Goal: Task Accomplishment & Management: Use online tool/utility

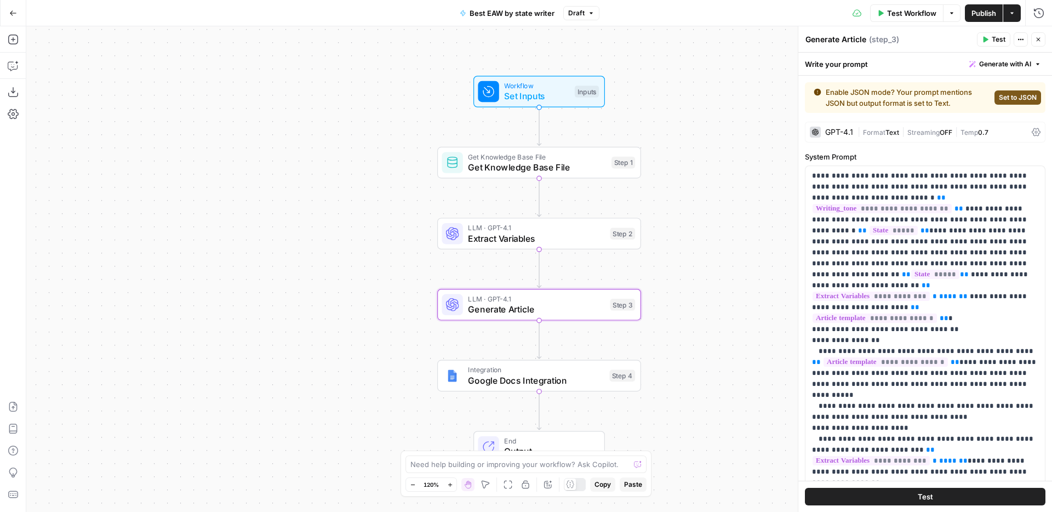
scroll to position [88, 0]
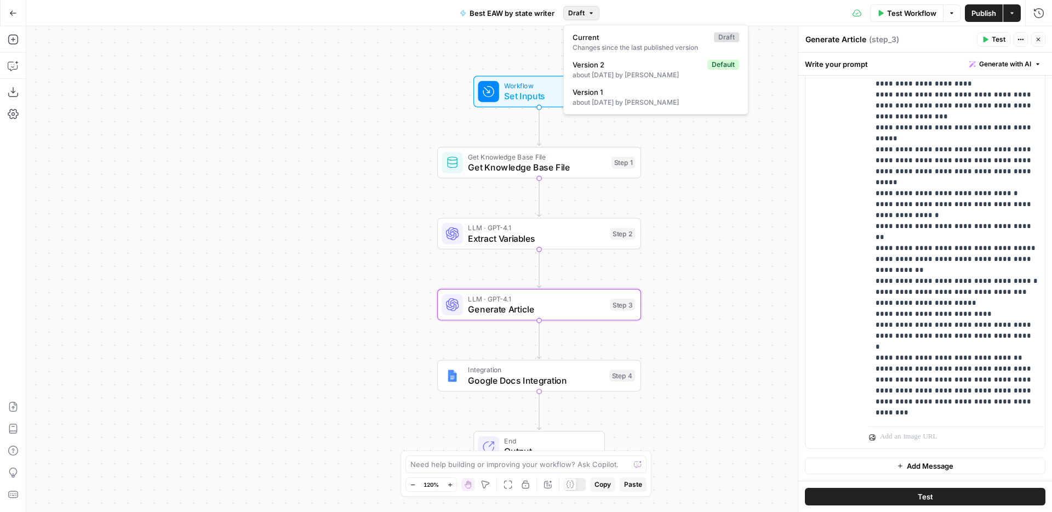
click at [586, 13] on button "Draft" at bounding box center [581, 13] width 36 height 14
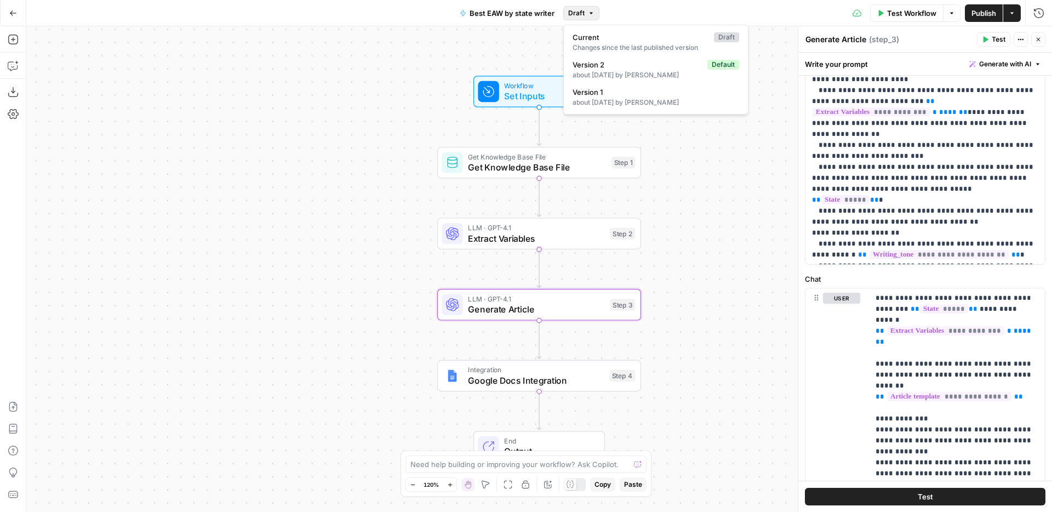
scroll to position [5, 0]
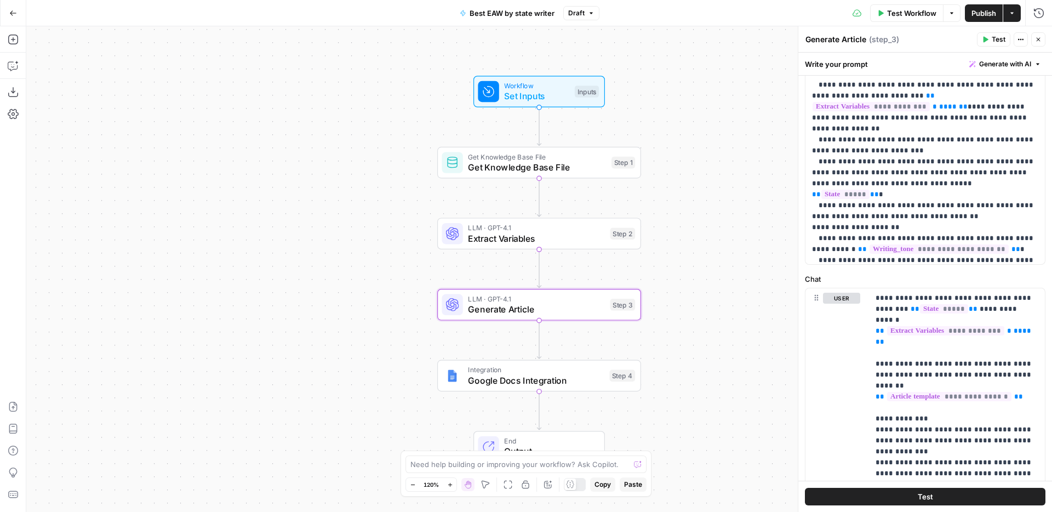
click at [545, 237] on span "Extract Variables" at bounding box center [536, 238] width 137 height 13
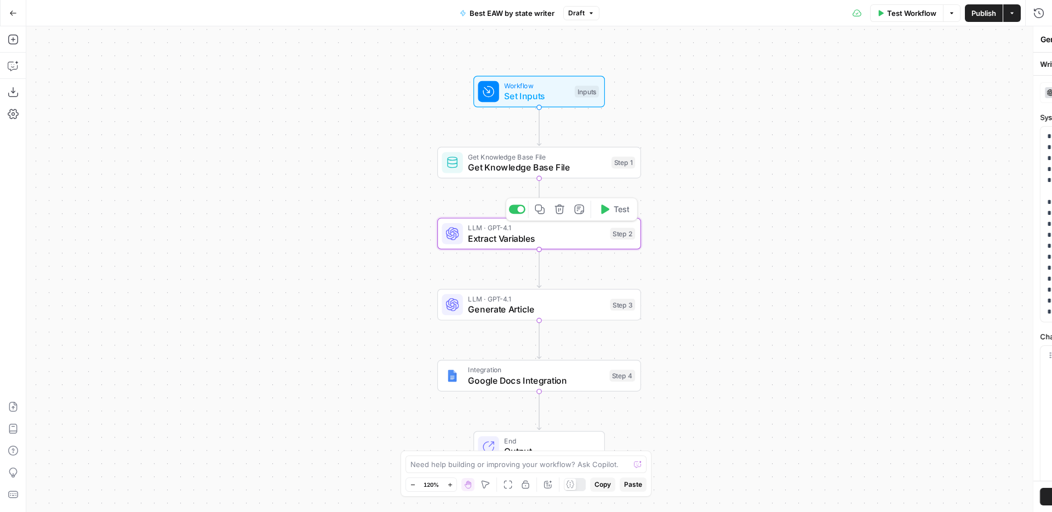
type textarea "Extract Variables"
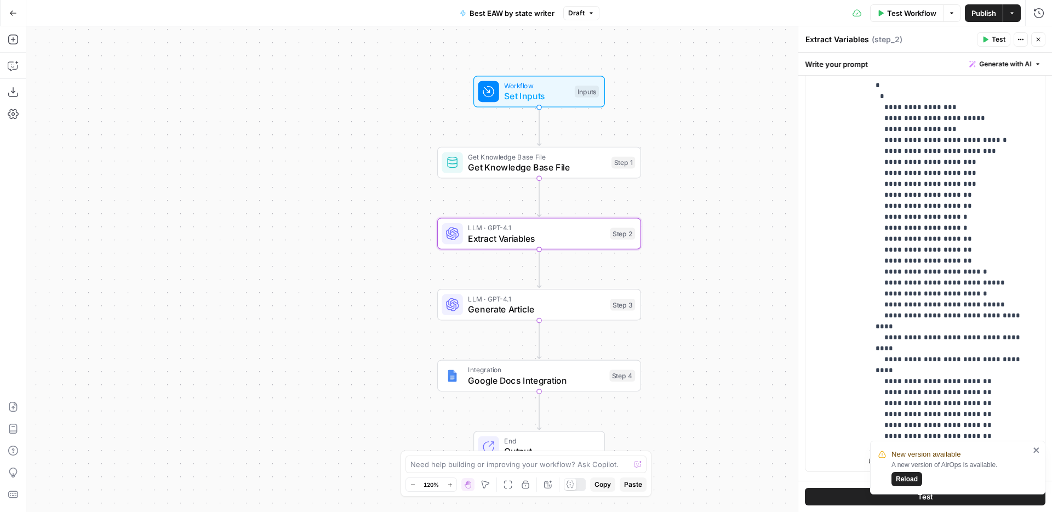
scroll to position [358, 0]
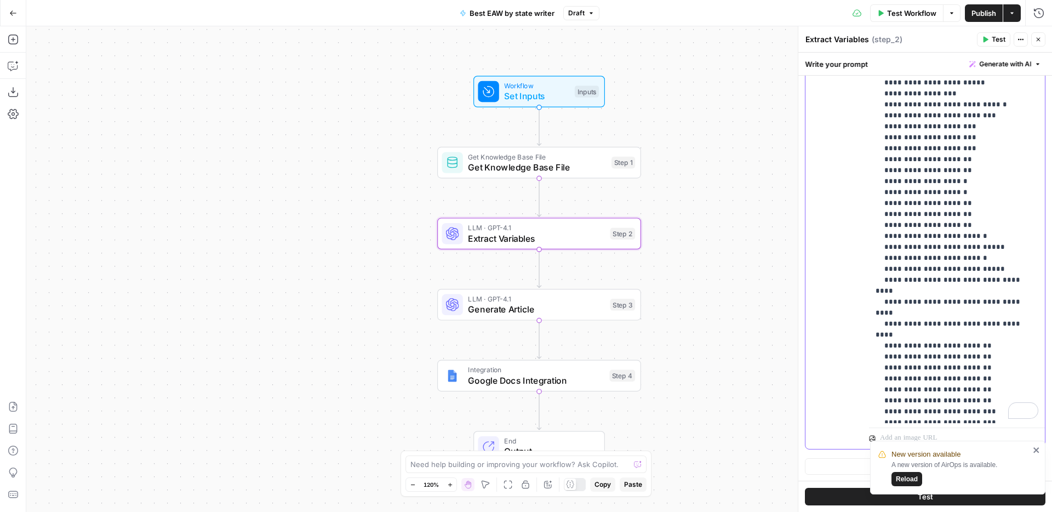
scroll to position [0, 0]
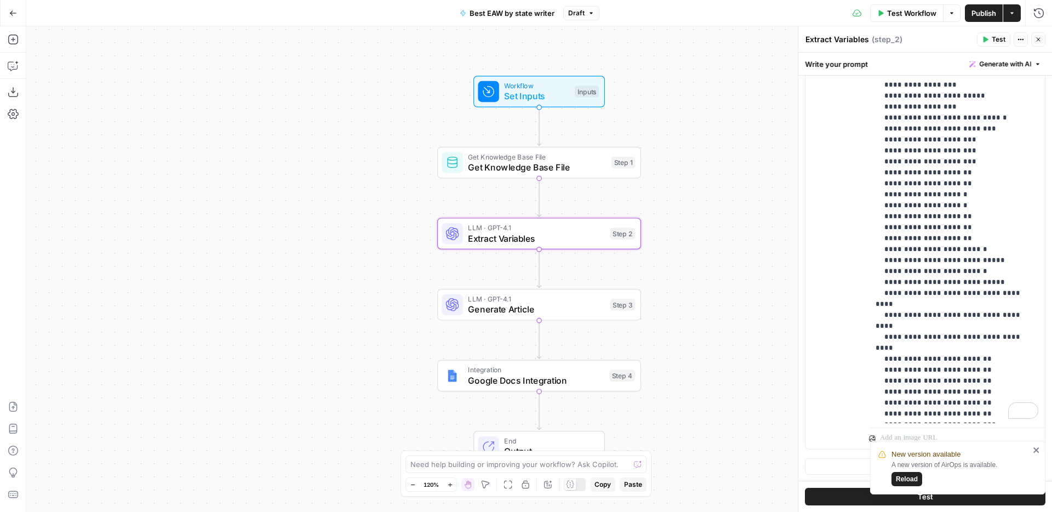
click at [984, 15] on span "Publish" at bounding box center [984, 13] width 25 height 11
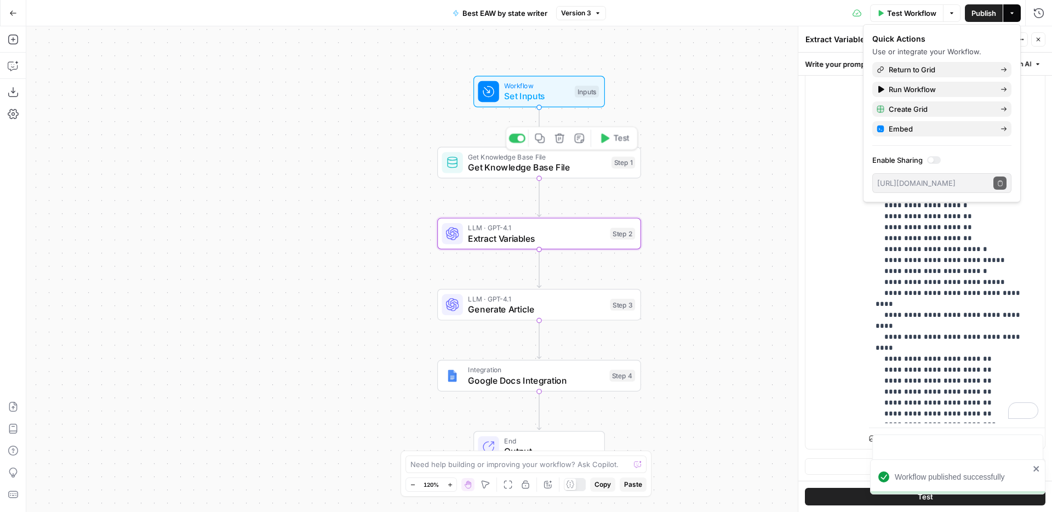
click at [522, 167] on span "Get Knowledge Base File" at bounding box center [537, 167] width 138 height 13
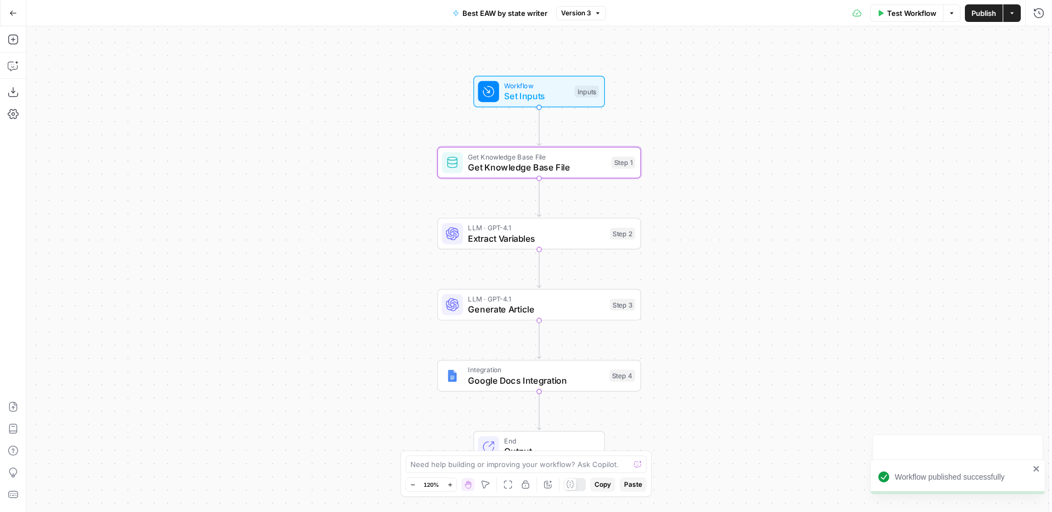
type textarea "Get Knowledge Base File"
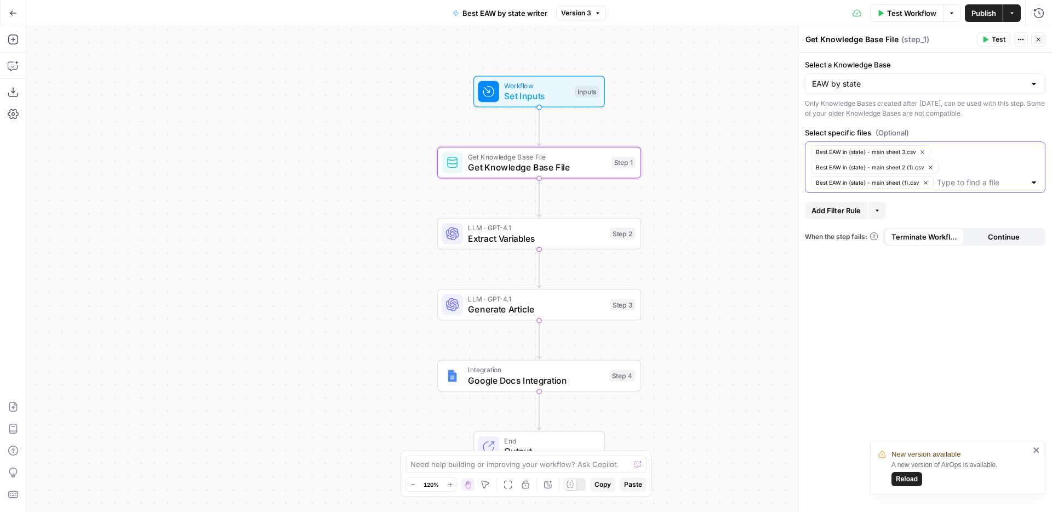
click at [926, 181] on icon "button" at bounding box center [926, 183] width 6 height 6
click at [931, 170] on button "Best EAW in {state} - main sheet 2 (1).csv" at bounding box center [875, 167] width 128 height 13
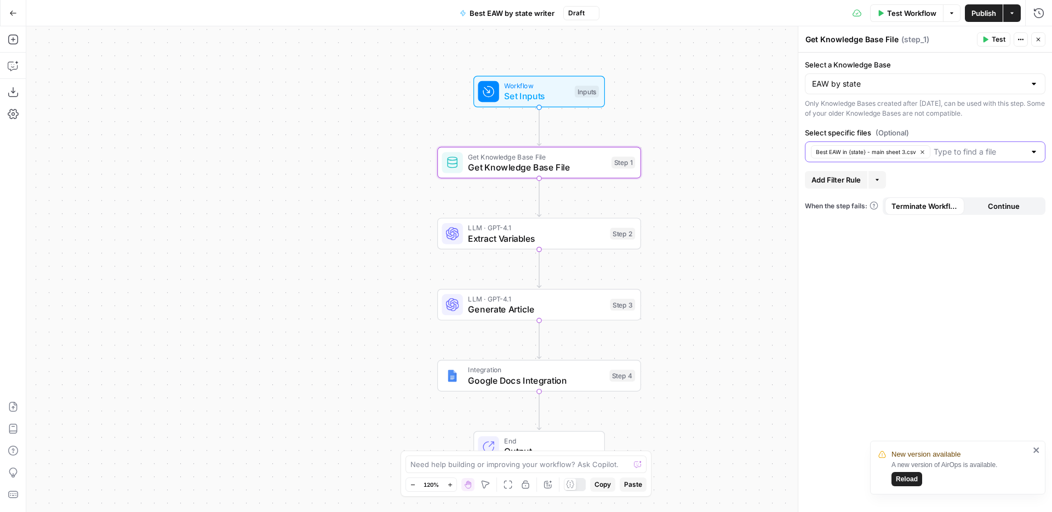
click at [921, 153] on icon "button" at bounding box center [923, 152] width 6 height 6
click at [873, 160] on div at bounding box center [925, 151] width 241 height 21
click at [875, 156] on input "Select specific files (Optional)" at bounding box center [918, 151] width 213 height 11
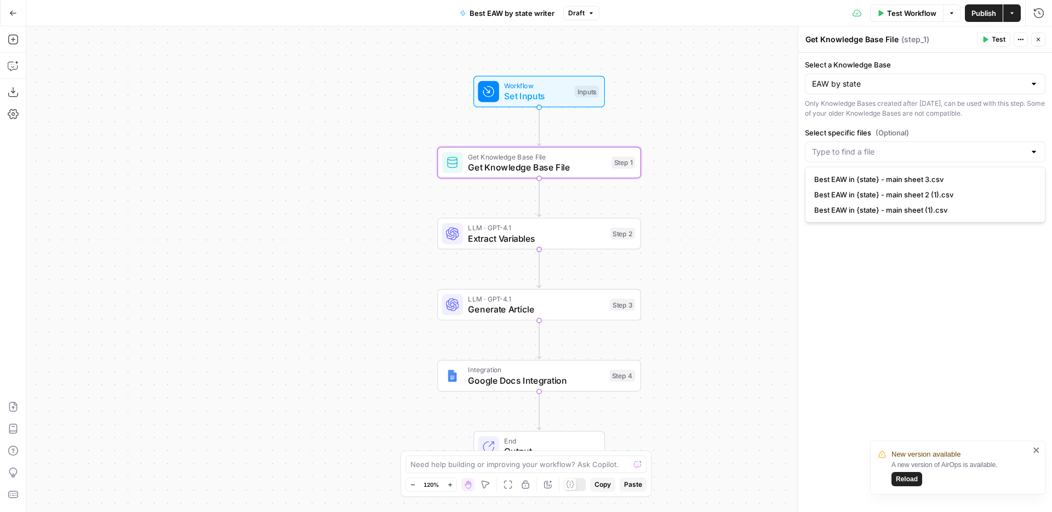
click at [774, 139] on div "Workflow Set Inputs Inputs Get Knowledge Base File Get Knowledge Base File Step…" at bounding box center [539, 269] width 1026 height 486
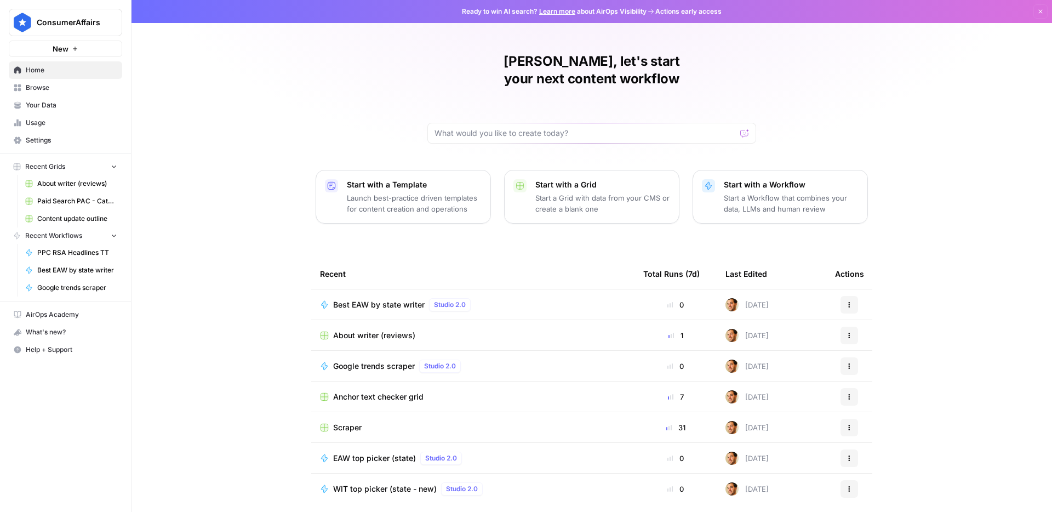
click at [60, 107] on span "Your Data" at bounding box center [72, 105] width 92 height 10
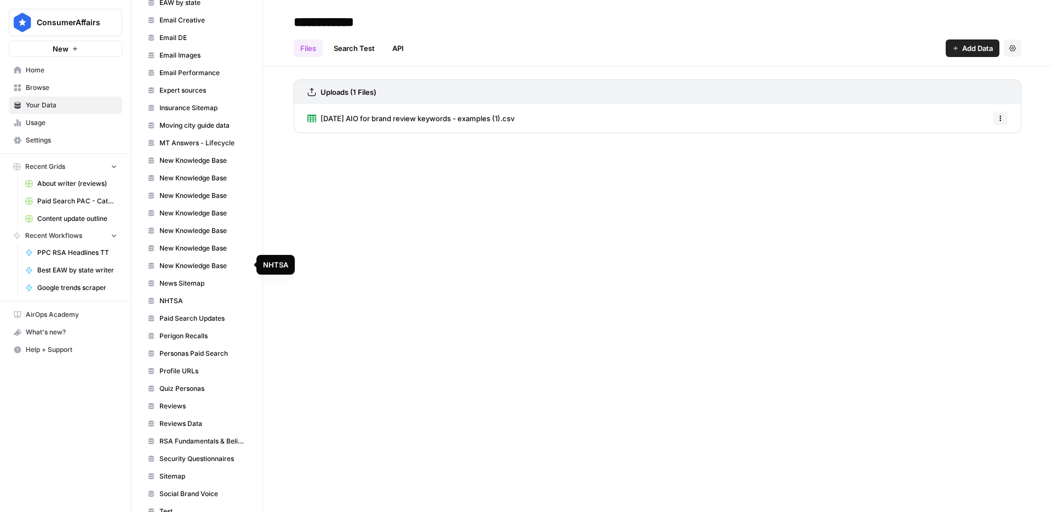
scroll to position [216, 0]
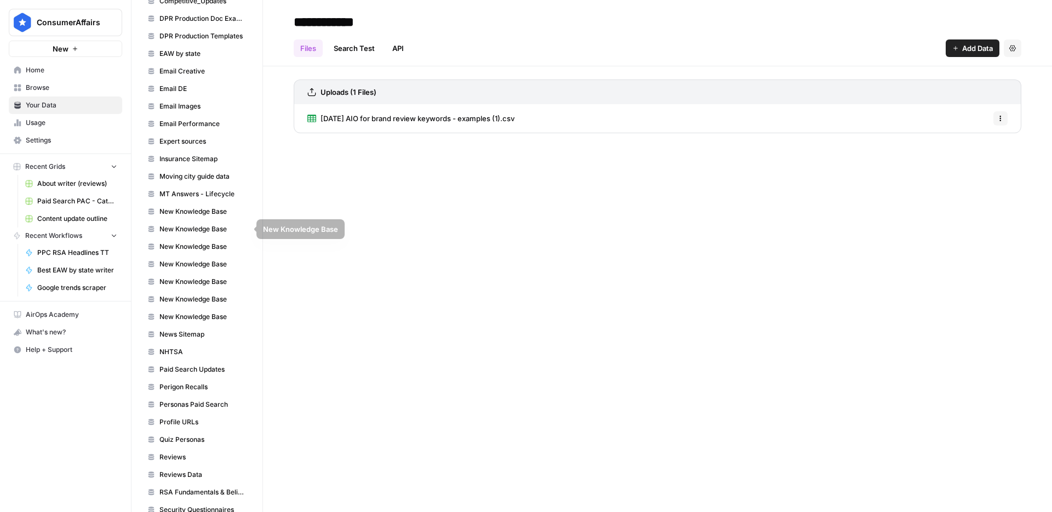
click at [180, 39] on span "DPR Production Templates" at bounding box center [202, 36] width 87 height 10
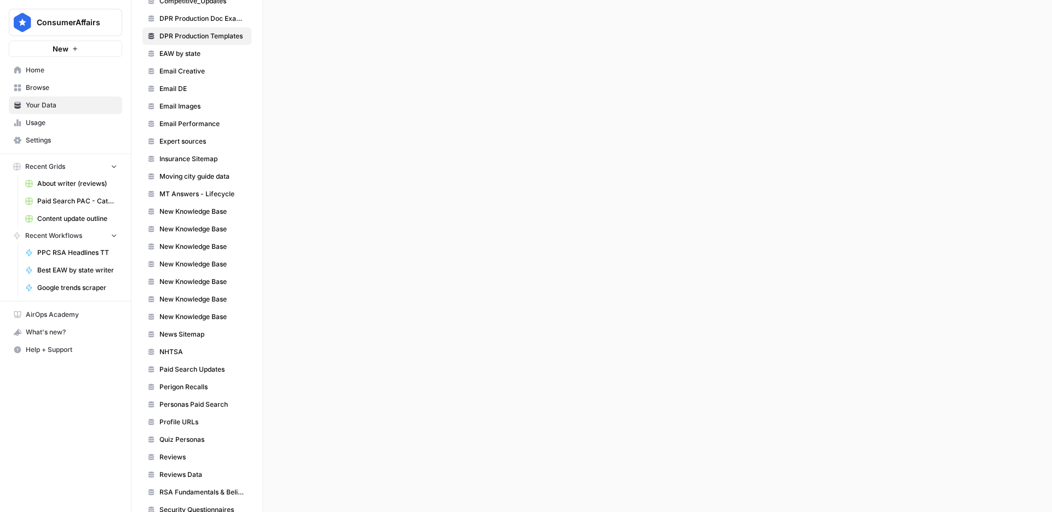
click at [180, 54] on span "EAW by state" at bounding box center [202, 54] width 87 height 10
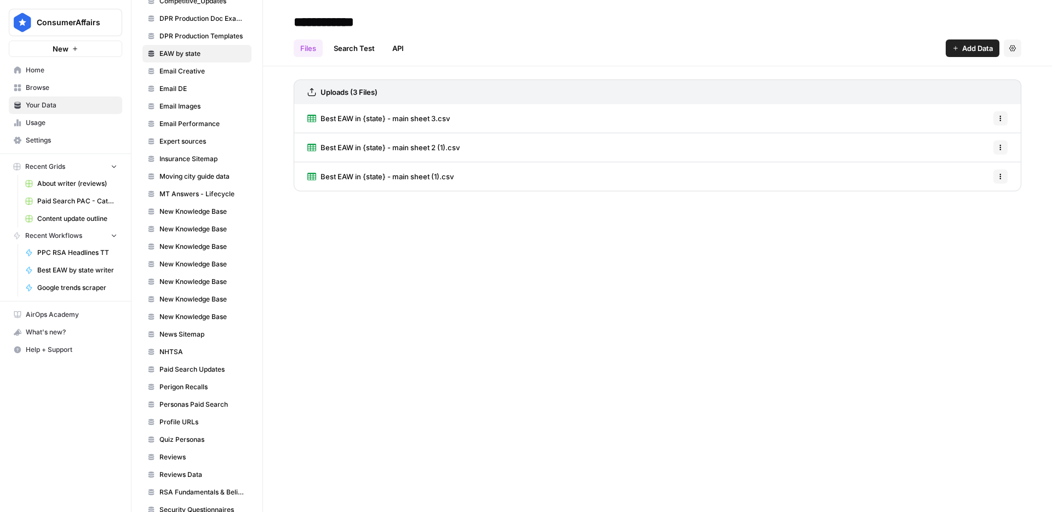
click at [1004, 119] on button "Options" at bounding box center [1001, 118] width 14 height 14
click at [985, 138] on span "Delete File" at bounding box center [977, 142] width 36 height 11
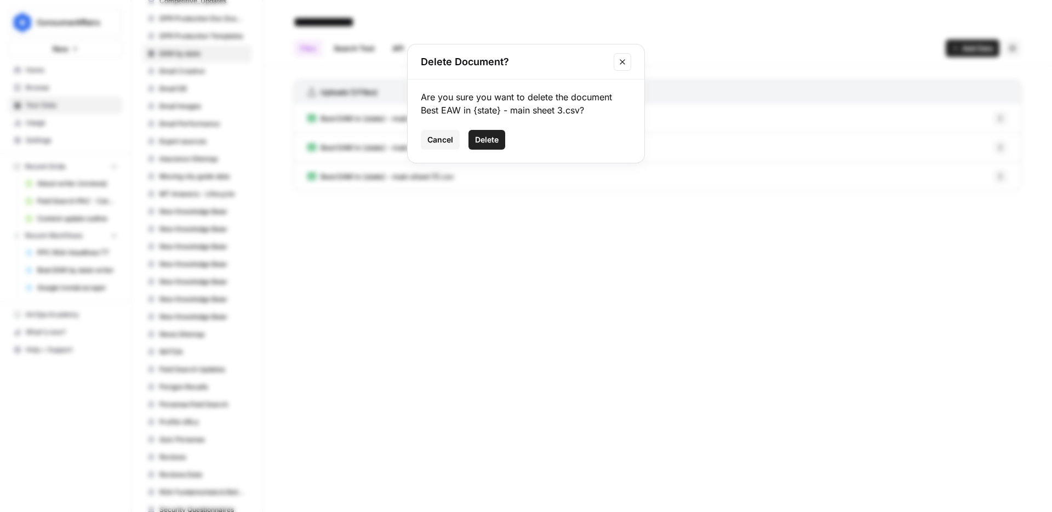
click at [483, 143] on span "Delete" at bounding box center [487, 139] width 24 height 11
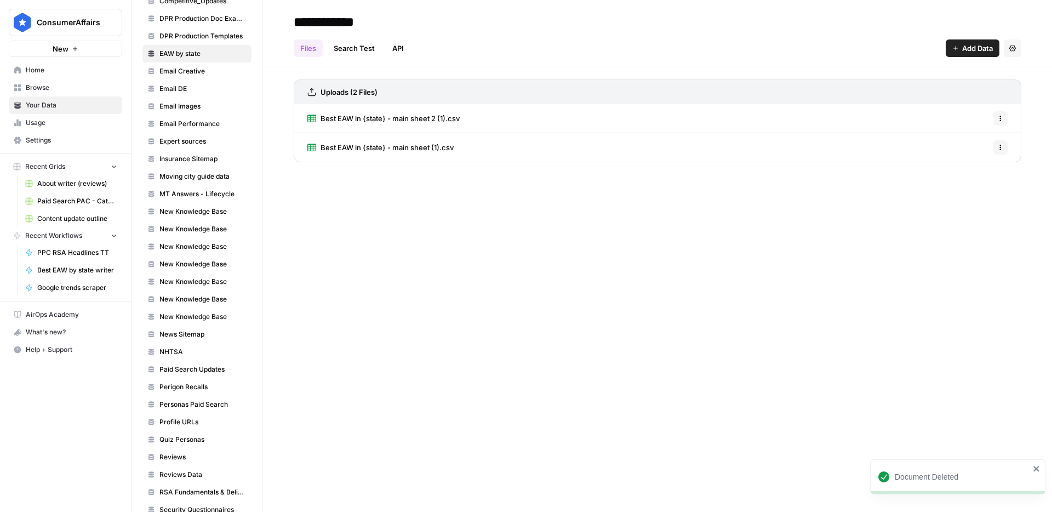
click at [1006, 124] on button "Options" at bounding box center [1001, 118] width 14 height 14
click at [986, 141] on span "Delete File" at bounding box center [977, 142] width 36 height 11
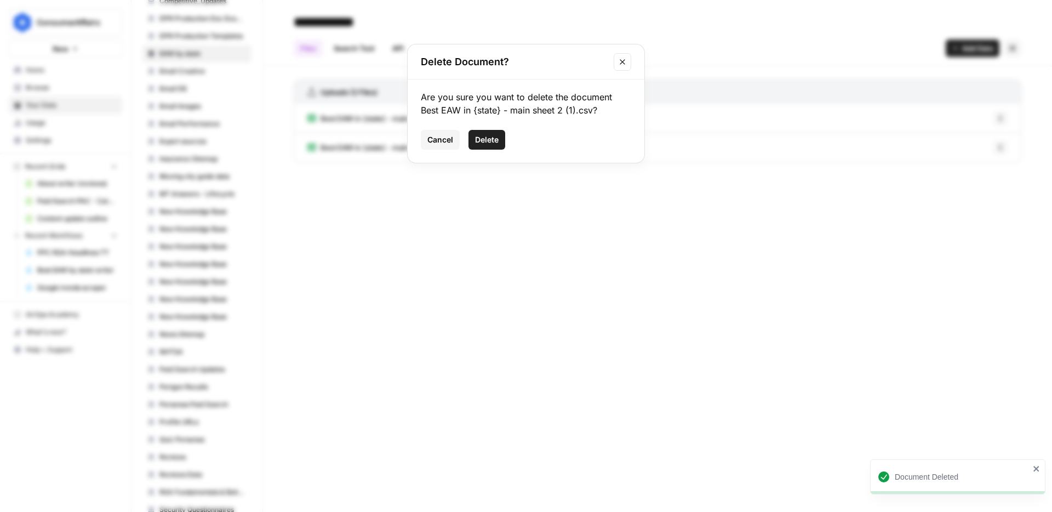
click at [498, 132] on button "Delete" at bounding box center [487, 140] width 37 height 20
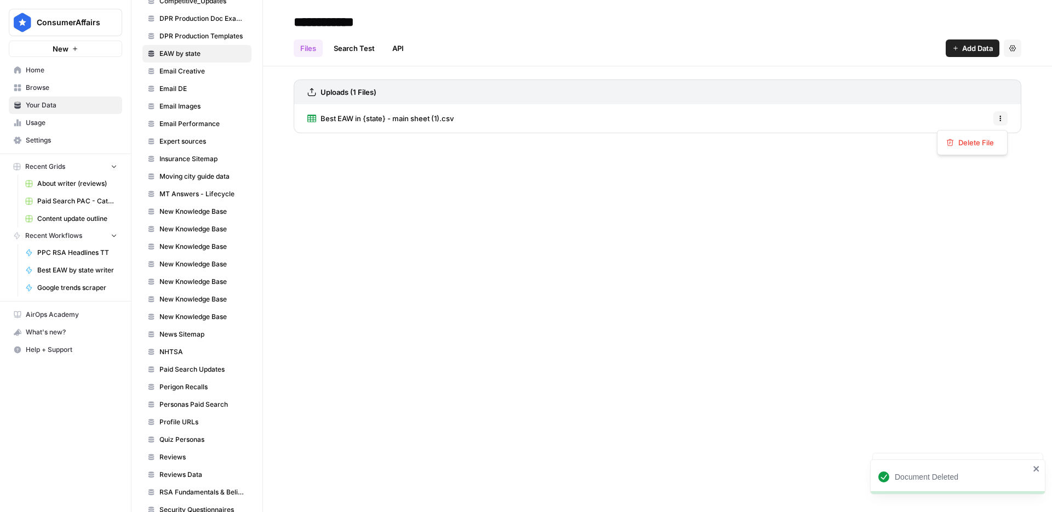
click at [998, 119] on icon "button" at bounding box center [1001, 118] width 7 height 7
click at [971, 142] on span "Delete File" at bounding box center [977, 142] width 36 height 11
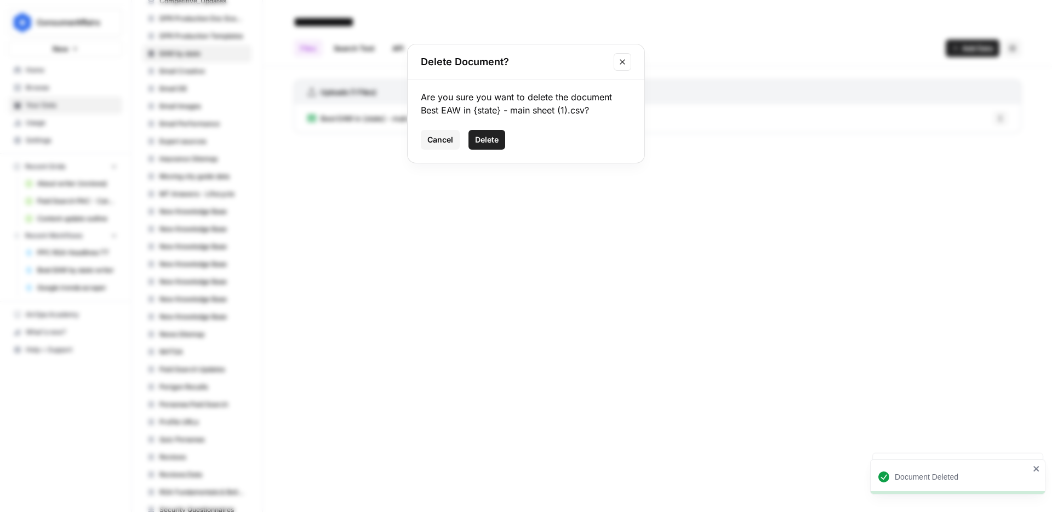
click at [501, 141] on button "Delete" at bounding box center [487, 140] width 37 height 20
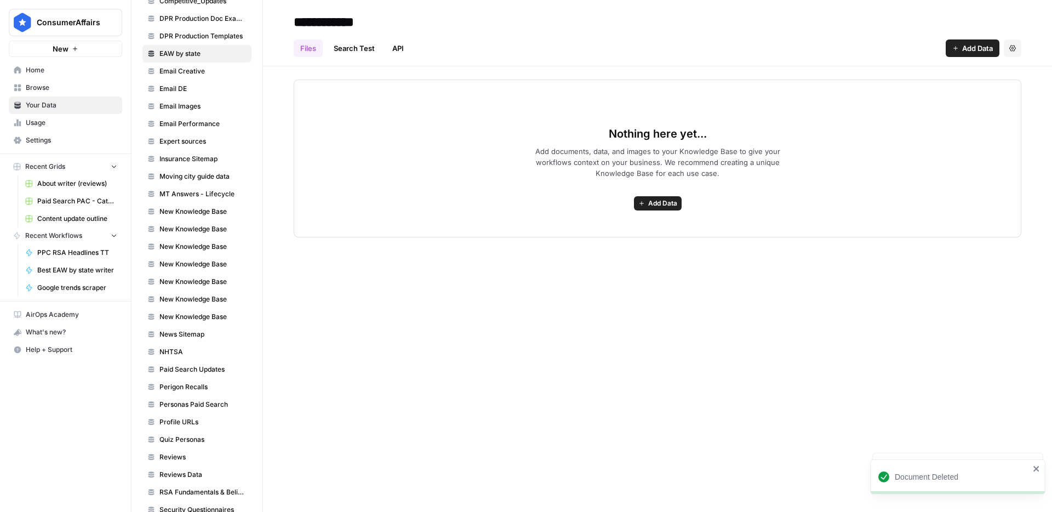
click at [964, 49] on span "Add Data" at bounding box center [977, 48] width 31 height 11
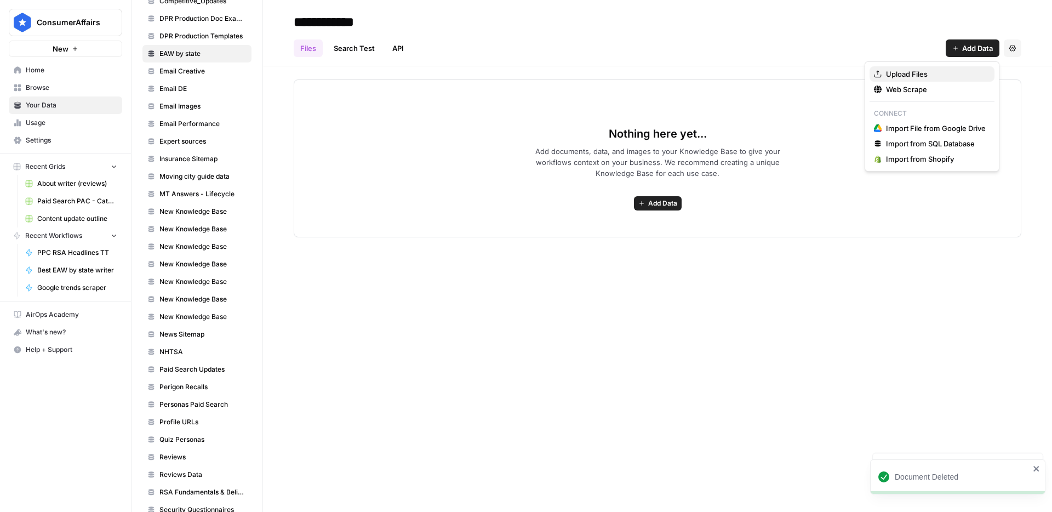
click at [940, 67] on button "Upload Files" at bounding box center [932, 73] width 125 height 15
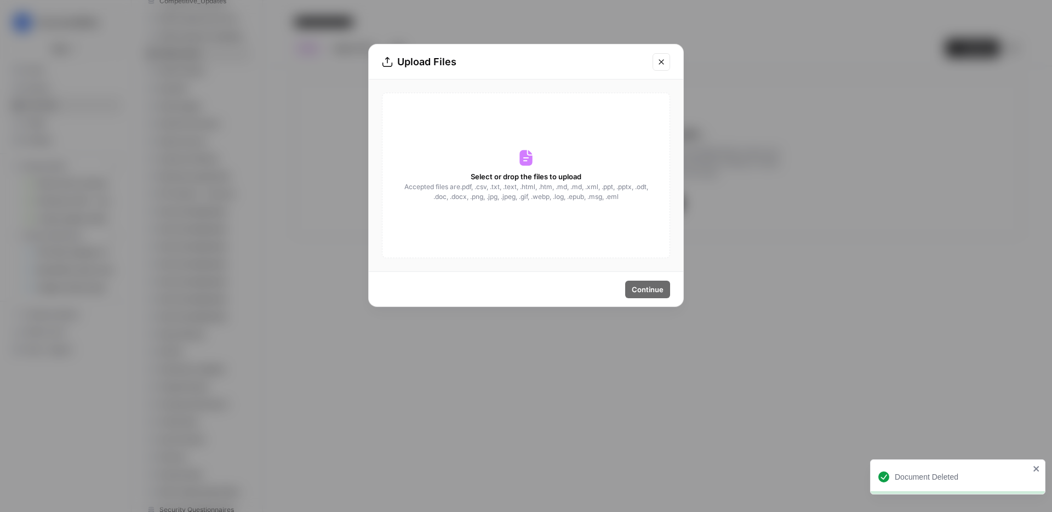
click at [483, 167] on div "Select or drop the files to upload Accepted files are .pdf, .csv, .txt, .text, …" at bounding box center [526, 176] width 288 height 166
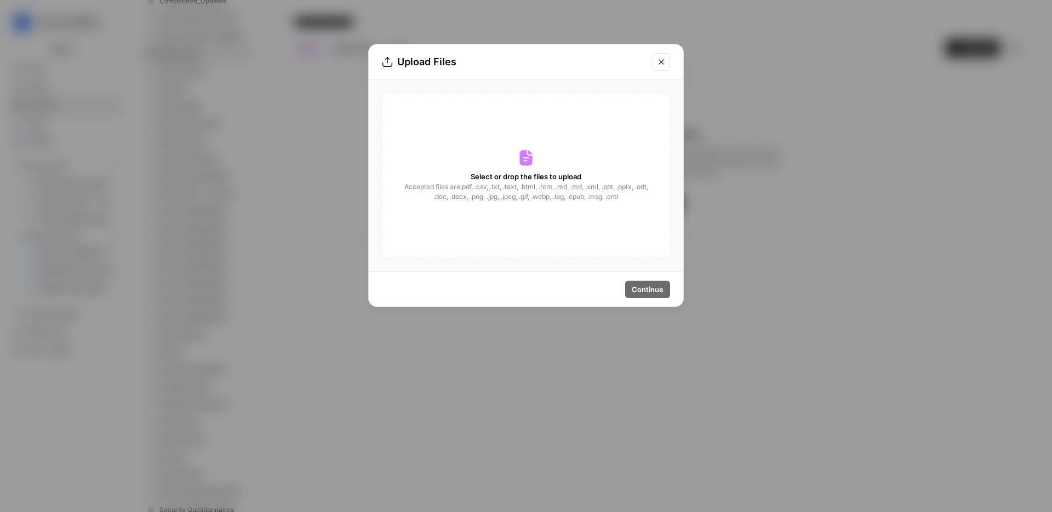
click at [542, 175] on span "Select or drop the files to upload" at bounding box center [526, 176] width 111 height 11
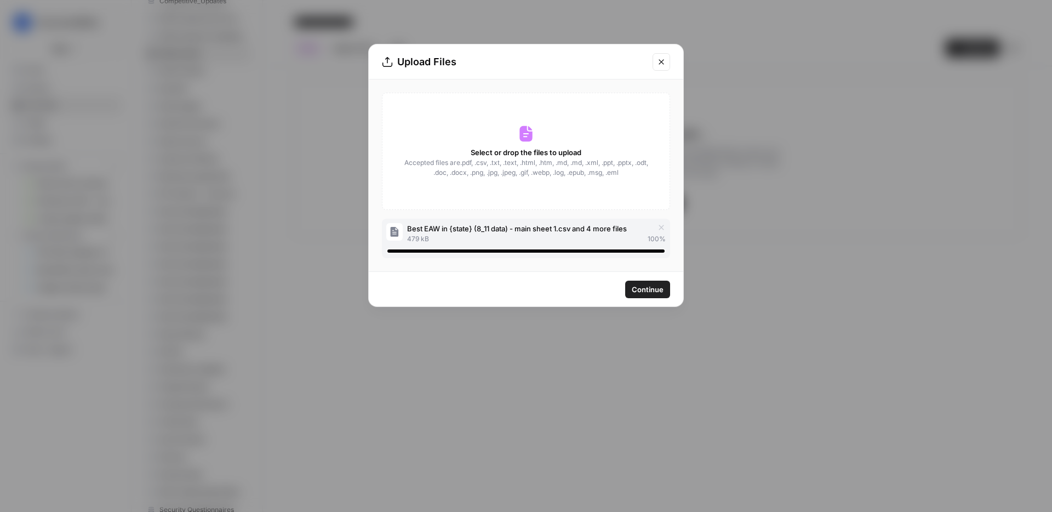
click at [646, 287] on span "Continue" at bounding box center [648, 289] width 32 height 11
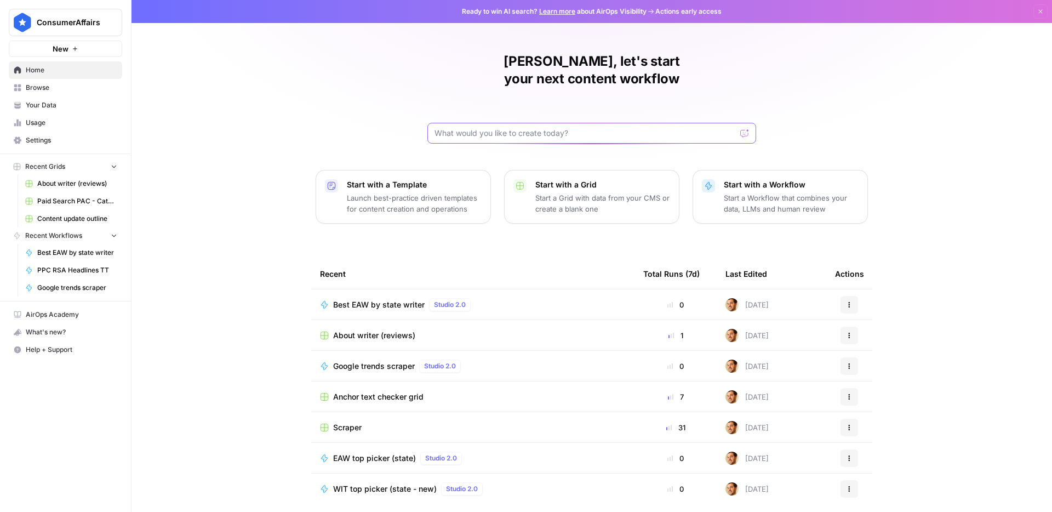
click at [592, 128] on input "text" at bounding box center [585, 133] width 301 height 11
click at [78, 89] on span "Browse" at bounding box center [72, 88] width 92 height 10
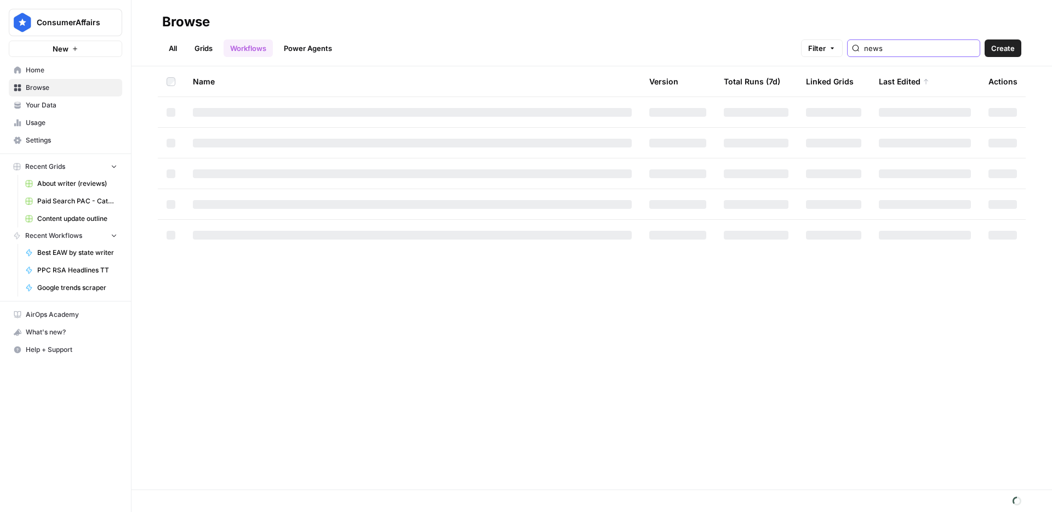
click at [908, 48] on input "news" at bounding box center [919, 48] width 111 height 11
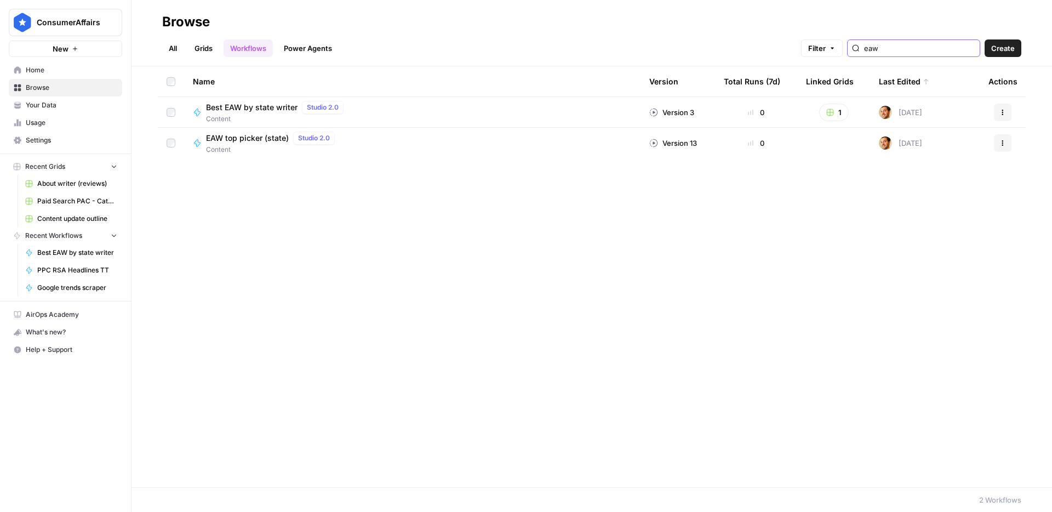
type input "eaw"
click at [205, 45] on link "Grids" at bounding box center [203, 48] width 31 height 18
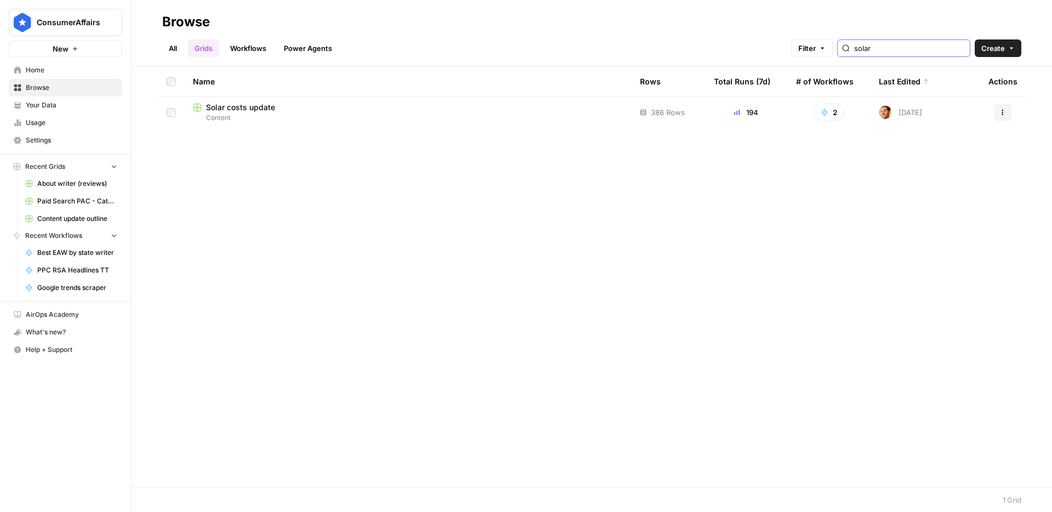
click at [917, 49] on input "solar" at bounding box center [909, 48] width 111 height 11
type input "eaw"
click at [258, 102] on span "Best EAW in state" at bounding box center [238, 107] width 65 height 11
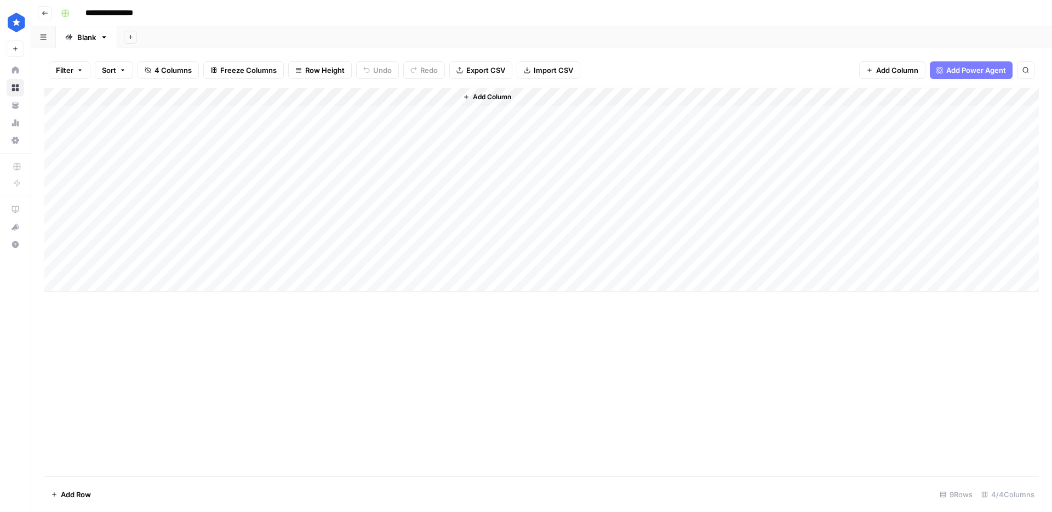
click at [107, 286] on div "Add Column" at bounding box center [541, 190] width 995 height 204
click at [156, 331] on div "Add Column" at bounding box center [541, 282] width 995 height 389
click at [136, 280] on div "Add Column" at bounding box center [541, 199] width 995 height 223
click at [153, 335] on div "Add Column" at bounding box center [541, 282] width 995 height 389
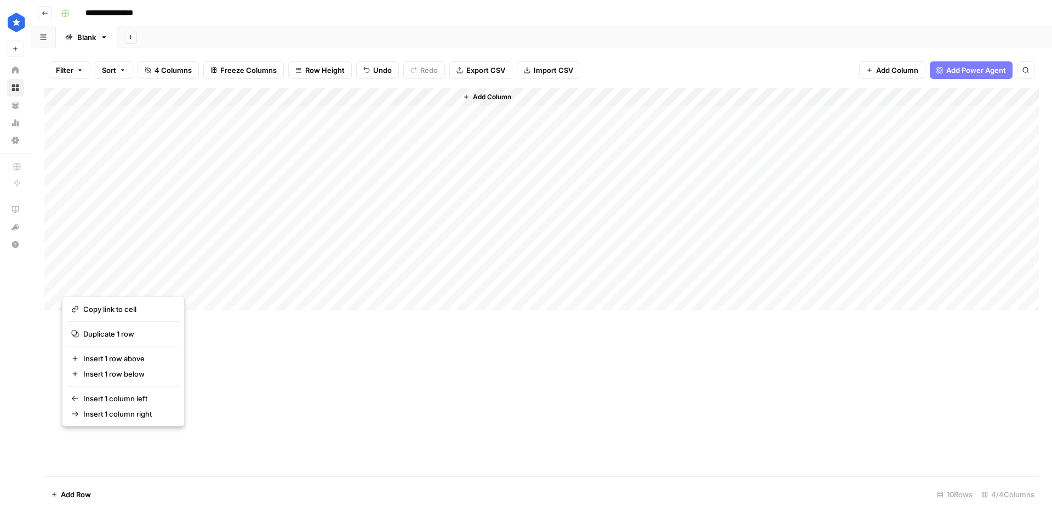
click at [206, 293] on div "Add Column" at bounding box center [541, 199] width 995 height 223
drag, startPoint x: 204, startPoint y: 280, endPoint x: 198, endPoint y: 281, distance: 6.8
click at [204, 280] on div "Add Column" at bounding box center [541, 199] width 995 height 223
click at [134, 282] on div "Add Column" at bounding box center [541, 208] width 995 height 241
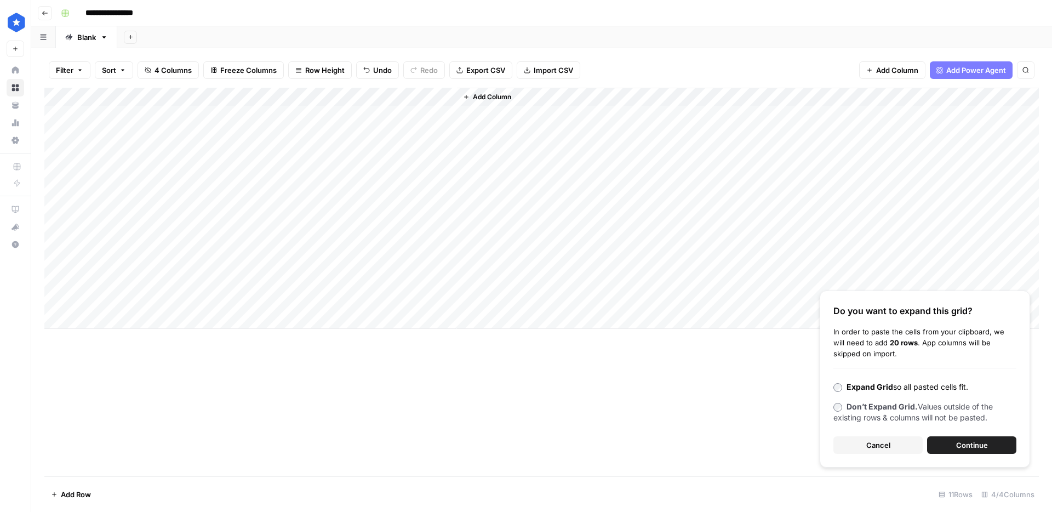
click at [990, 446] on button "Continue" at bounding box center [971, 445] width 89 height 18
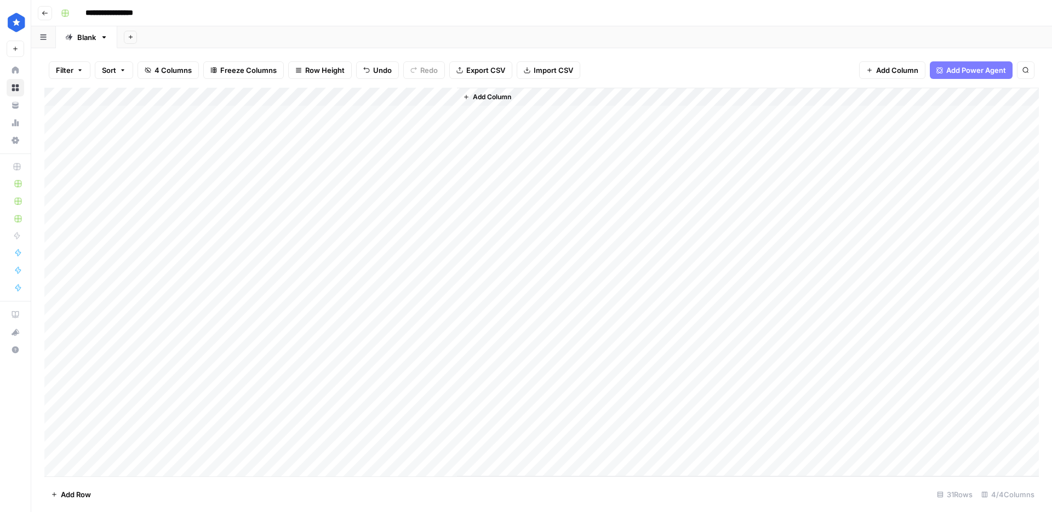
click at [246, 283] on div "Add Column" at bounding box center [541, 282] width 995 height 389
click at [198, 279] on div "Add Column" at bounding box center [285, 282] width 482 height 389
click at [247, 281] on div at bounding box center [210, 282] width 100 height 20
click at [238, 306] on div "Add Column" at bounding box center [285, 282] width 482 height 389
click at [252, 286] on div "Add Column" at bounding box center [285, 282] width 482 height 389
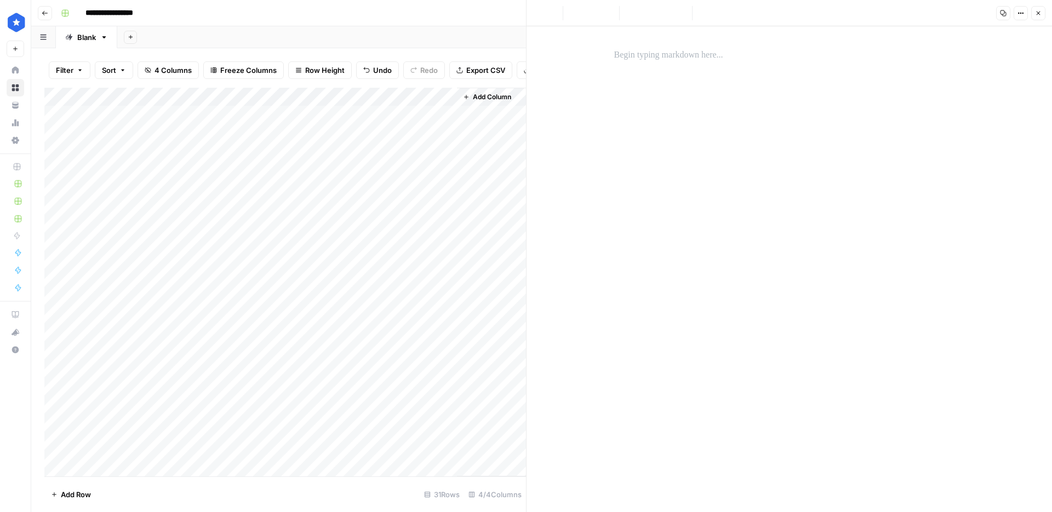
click at [643, 70] on div at bounding box center [790, 269] width 364 height 486
click at [643, 59] on p at bounding box center [789, 55] width 351 height 14
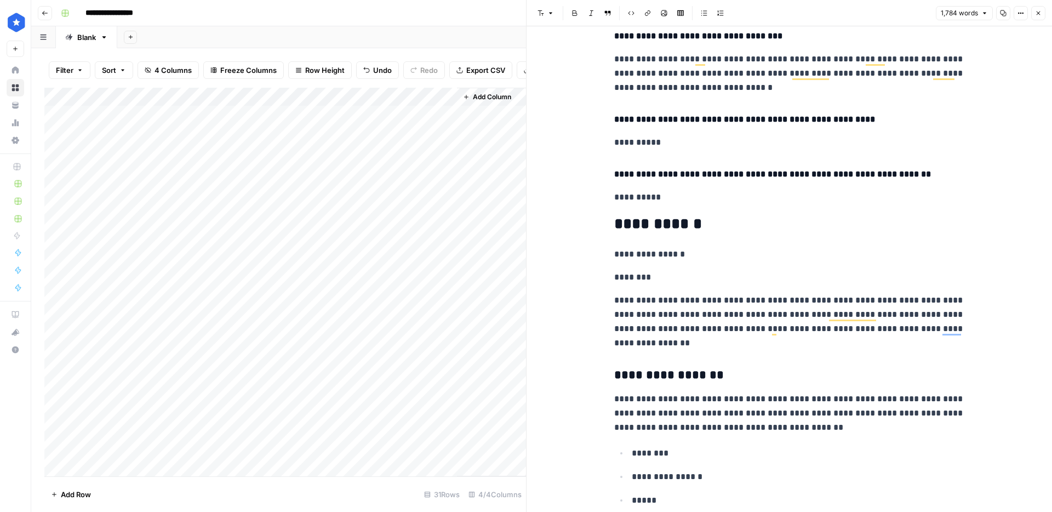
scroll to position [8327, 0]
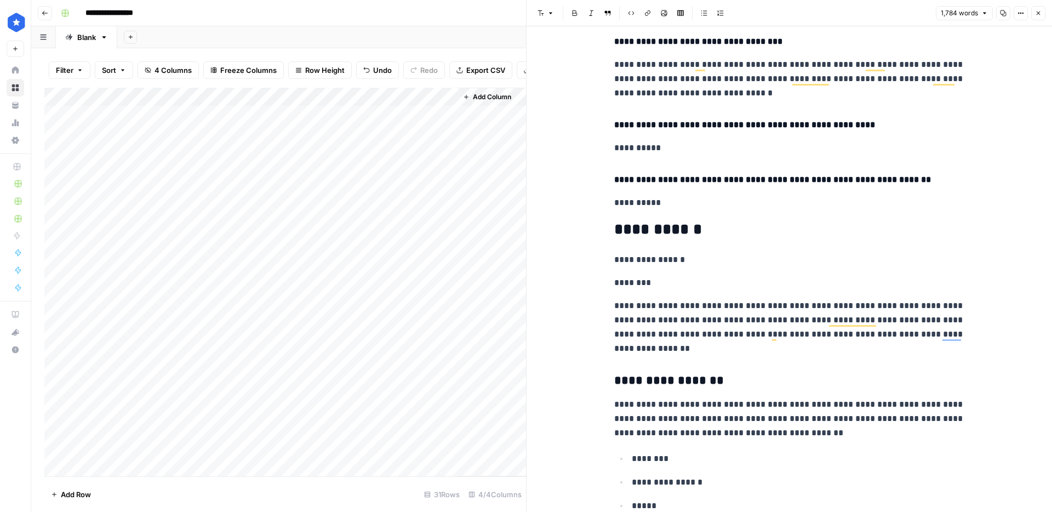
click at [723, 253] on p "**********" at bounding box center [789, 260] width 351 height 14
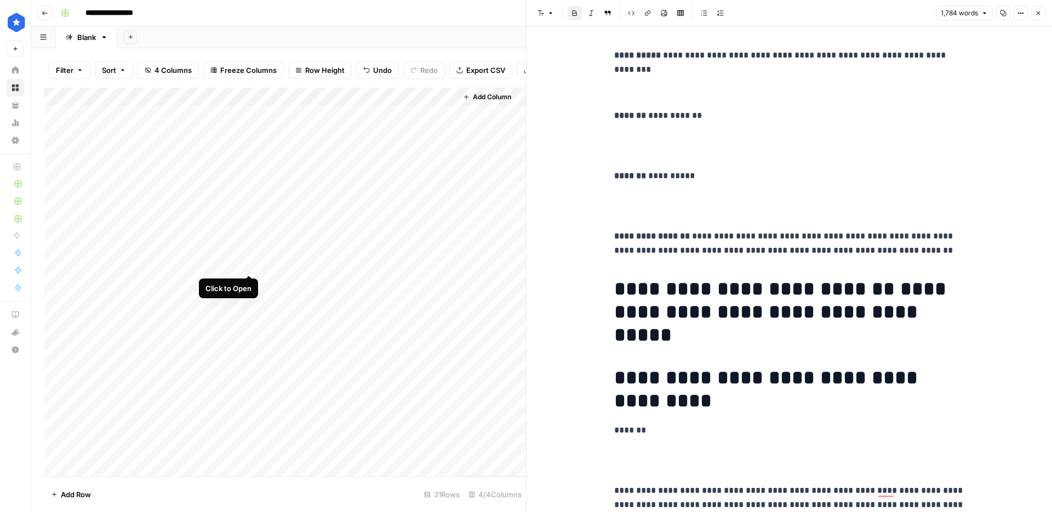
click at [250, 261] on div "Add Column" at bounding box center [285, 282] width 482 height 389
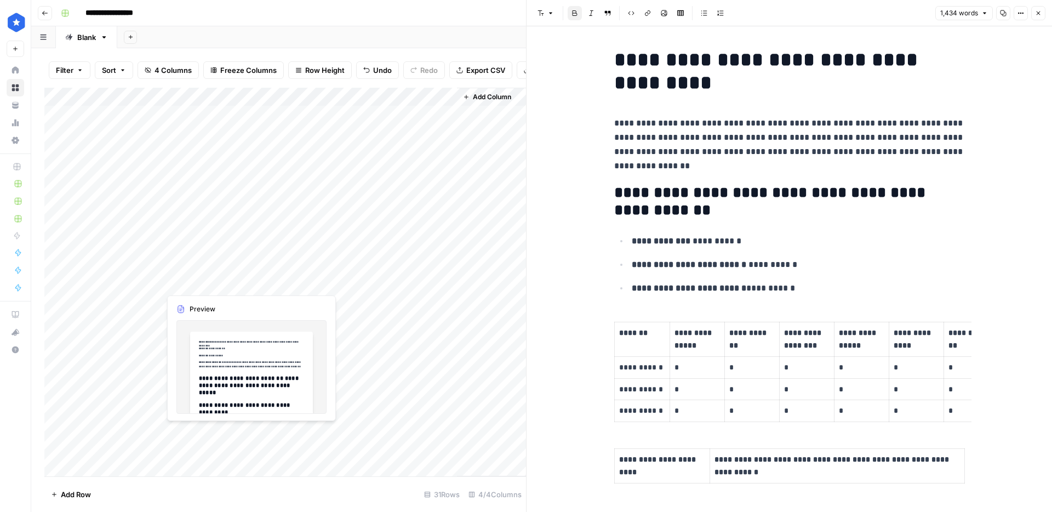
click at [249, 283] on div "Add Column" at bounding box center [285, 282] width 482 height 389
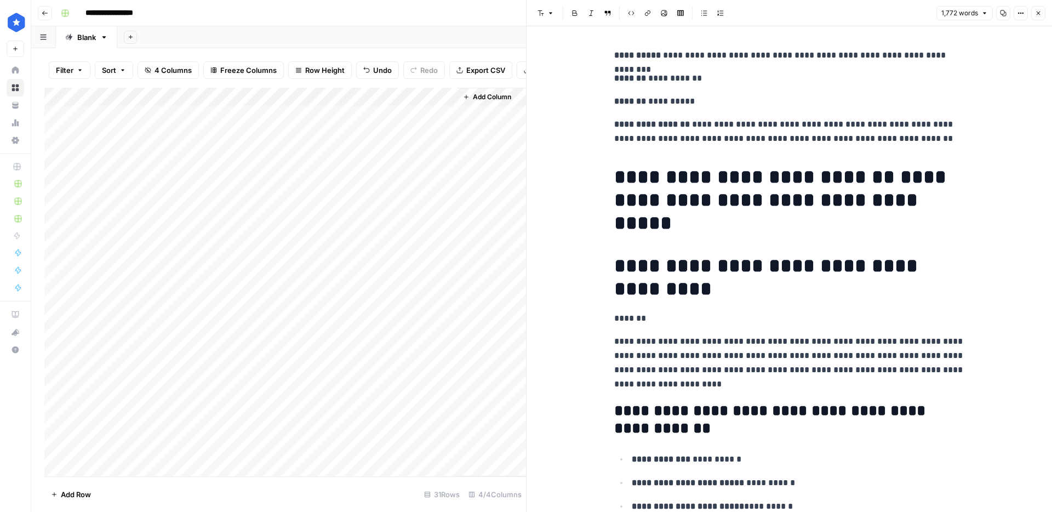
click at [1037, 13] on icon "button" at bounding box center [1038, 13] width 7 height 7
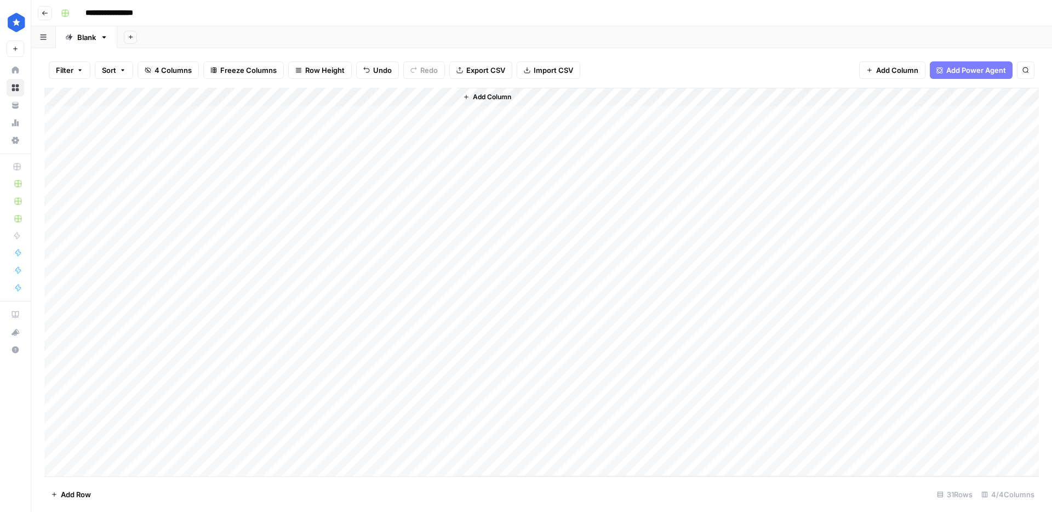
click at [308, 285] on div "Add Column" at bounding box center [541, 282] width 995 height 389
drag, startPoint x: 129, startPoint y: 282, endPoint x: 117, endPoint y: 281, distance: 12.1
click at [117, 281] on div "Add Column" at bounding box center [541, 282] width 995 height 389
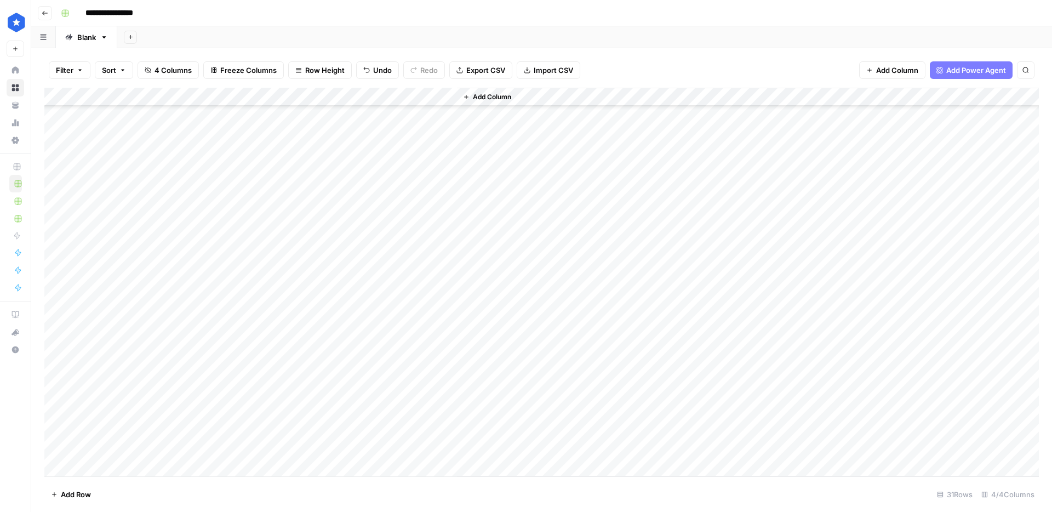
drag, startPoint x: 102, startPoint y: 340, endPoint x: 105, endPoint y: 181, distance: 159.5
click at [105, 181] on div "Add Column" at bounding box center [541, 282] width 995 height 389
click at [330, 278] on div "Add Column" at bounding box center [541, 282] width 995 height 389
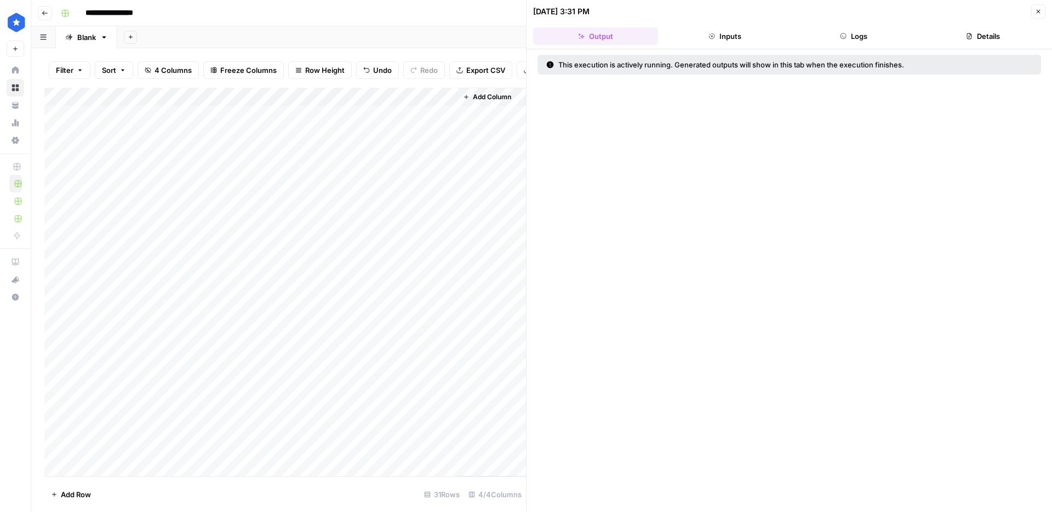
click at [875, 42] on button "Logs" at bounding box center [854, 36] width 125 height 18
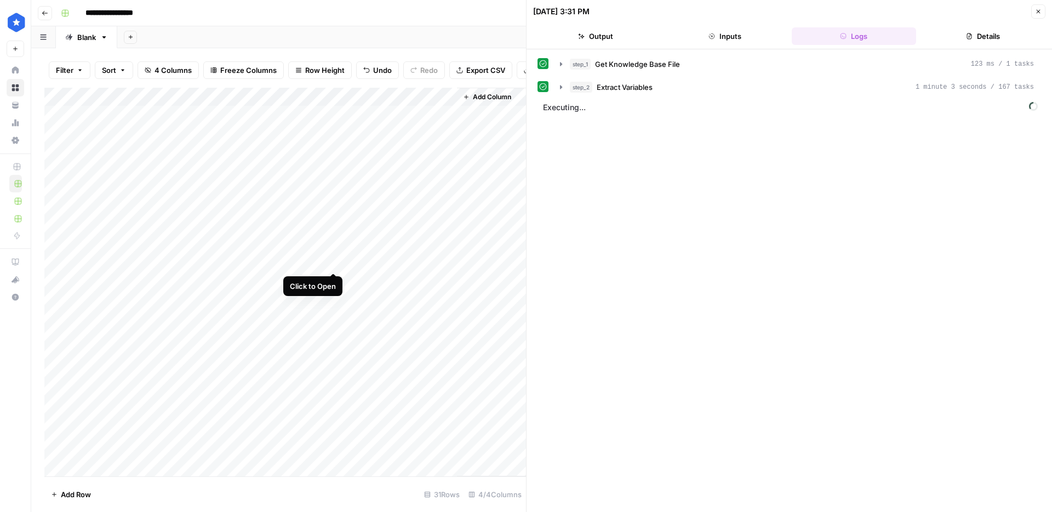
click at [335, 262] on div "Add Column" at bounding box center [285, 282] width 482 height 389
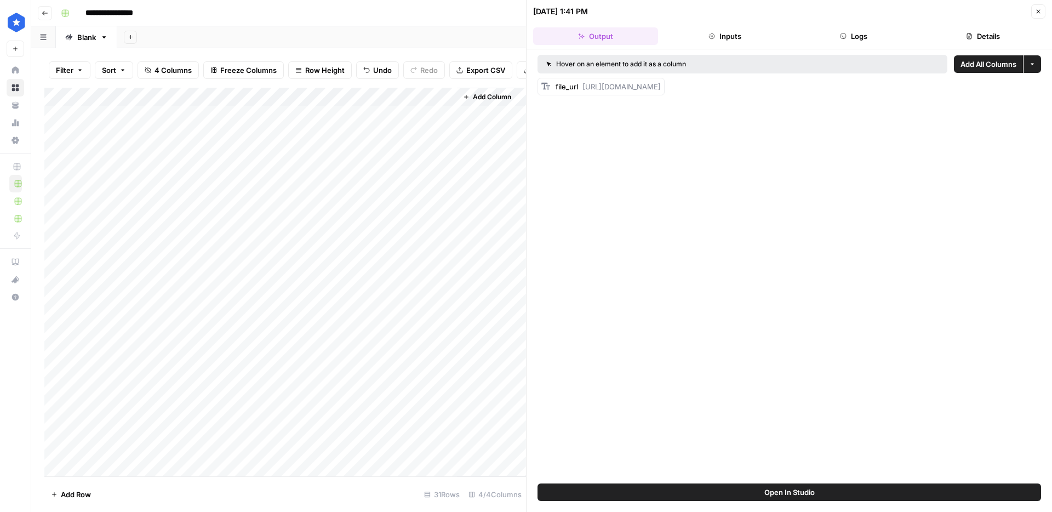
click at [879, 37] on button "Logs" at bounding box center [854, 36] width 125 height 18
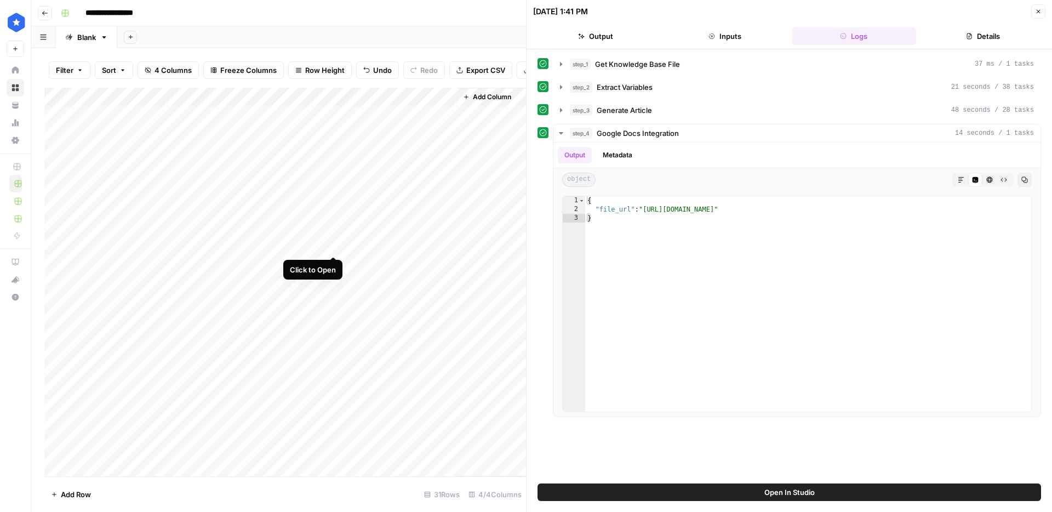
click at [335, 246] on div "Add Column" at bounding box center [285, 282] width 482 height 389
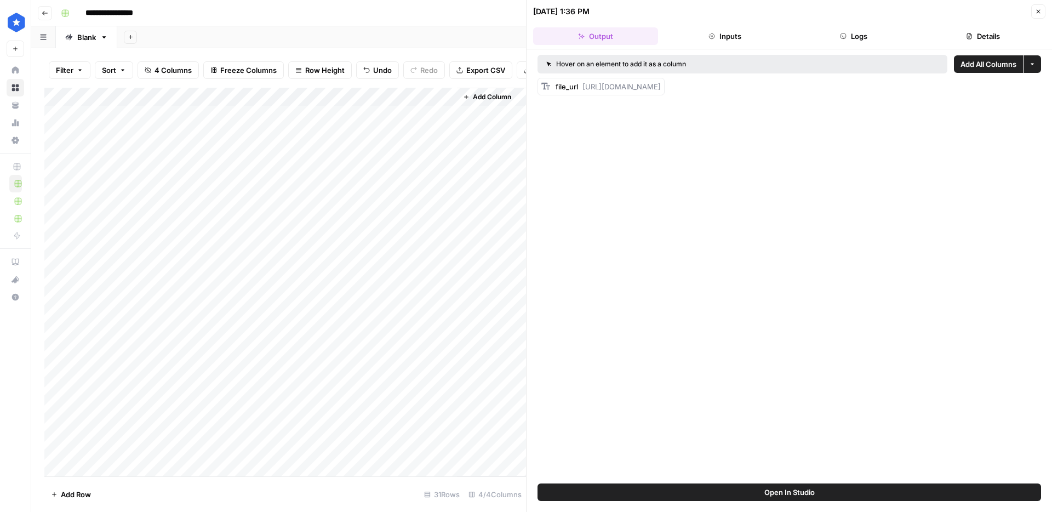
click at [837, 21] on header "07/01/25 at 1:36 PM Close Output Inputs Logs Details" at bounding box center [790, 24] width 526 height 49
click at [843, 27] on button "Logs" at bounding box center [854, 36] width 125 height 18
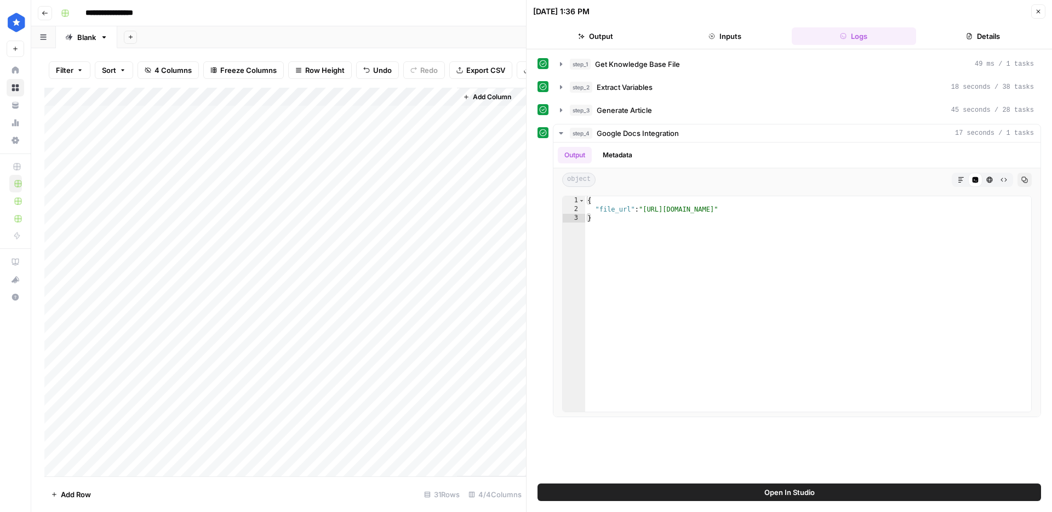
click at [978, 35] on button "Details" at bounding box center [983, 36] width 125 height 18
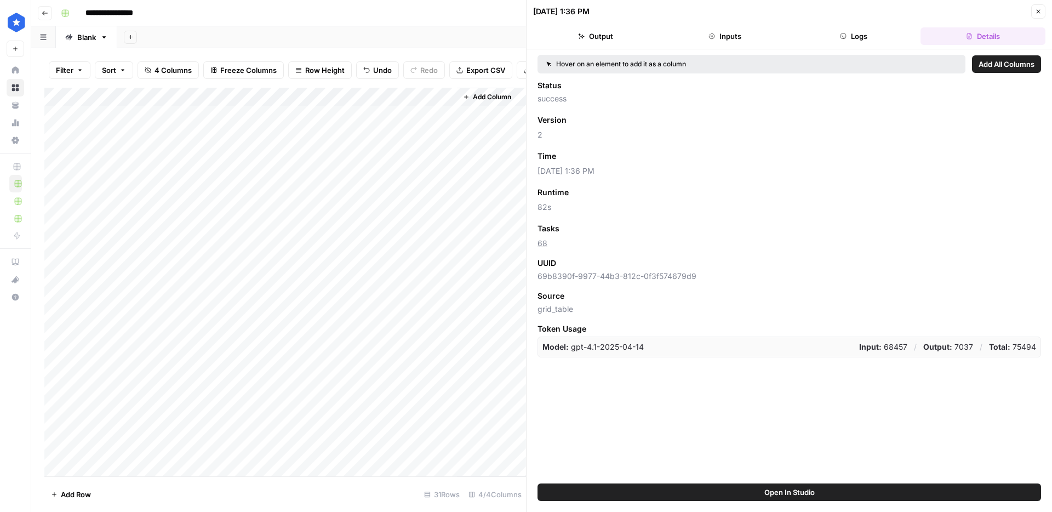
click at [887, 36] on button "Logs" at bounding box center [854, 36] width 125 height 18
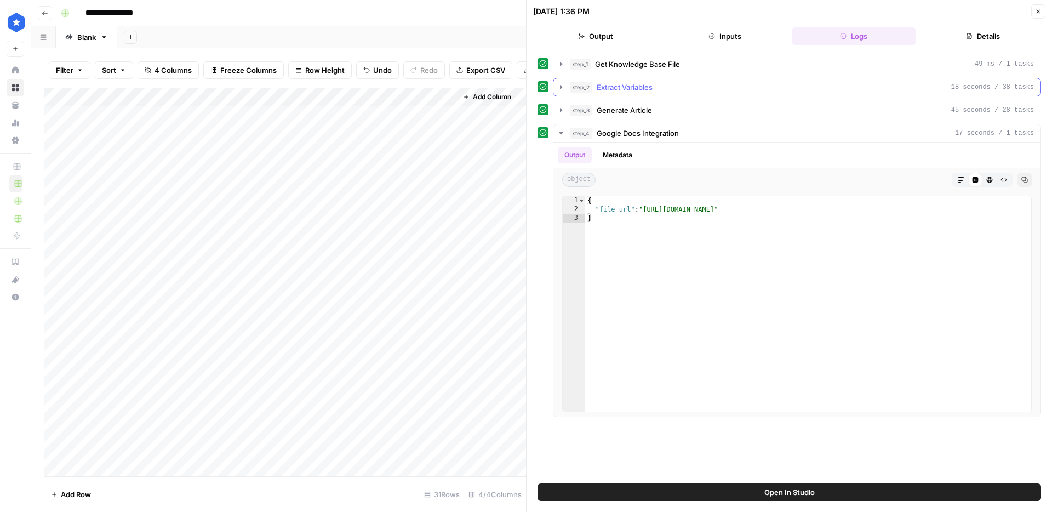
click at [666, 86] on div "step_2 Extract Variables 18 seconds / 38 tasks" at bounding box center [802, 87] width 464 height 11
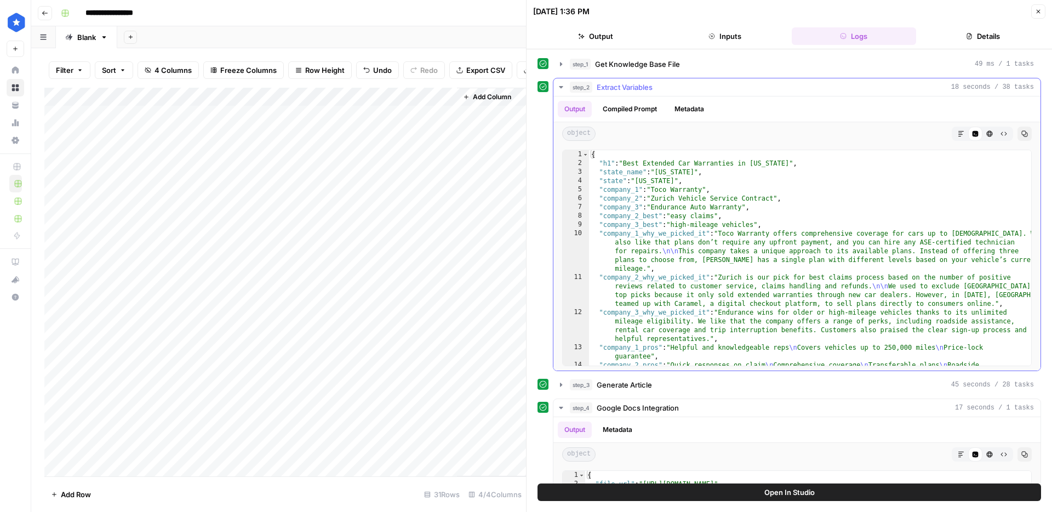
click at [633, 114] on button "Compiled Prompt" at bounding box center [629, 109] width 67 height 16
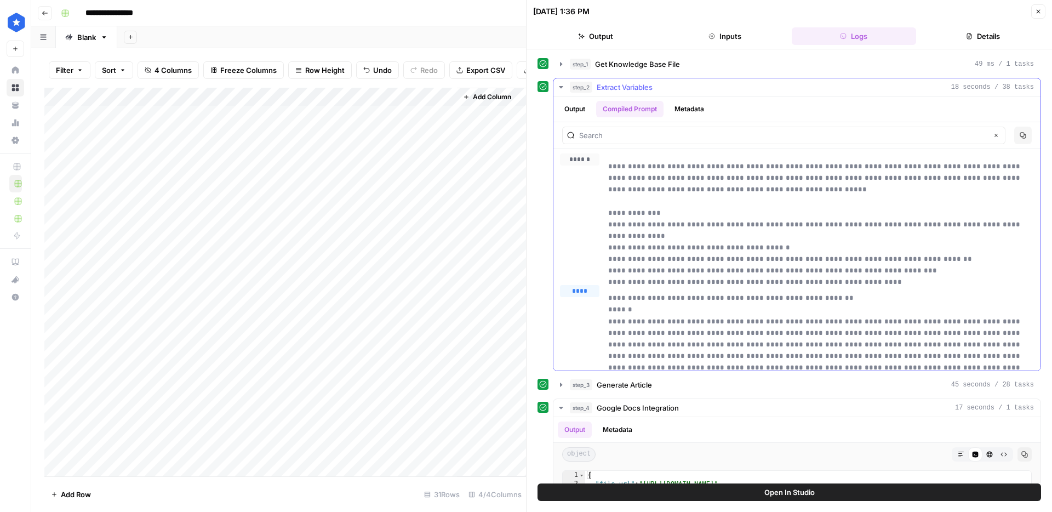
click at [697, 115] on button "Metadata" at bounding box center [689, 109] width 43 height 16
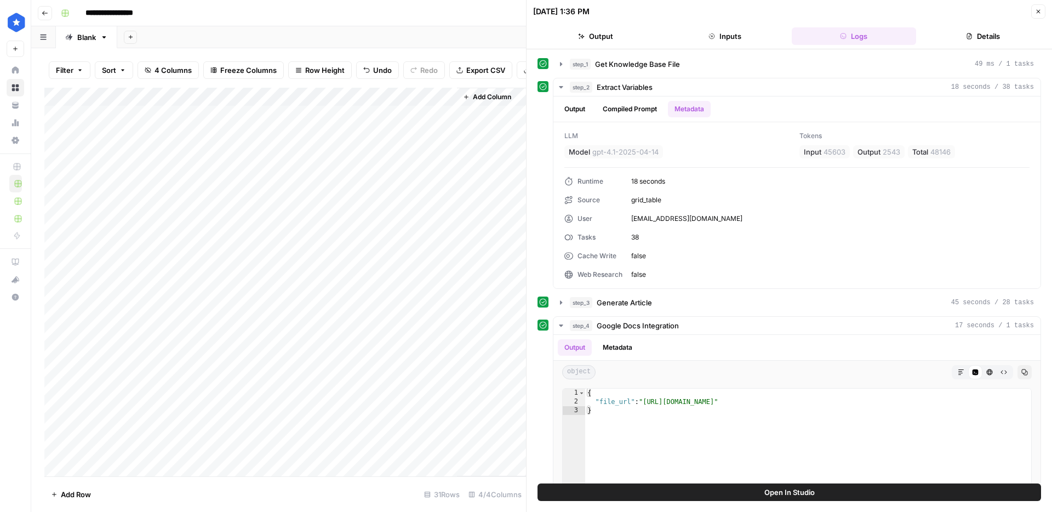
click at [1033, 15] on button "Close" at bounding box center [1038, 11] width 14 height 14
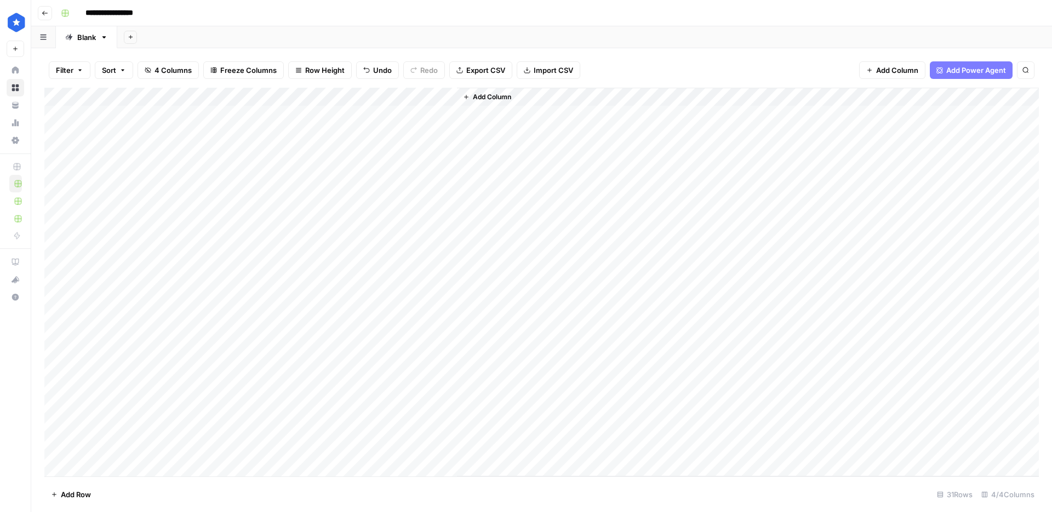
click at [332, 281] on div "Add Column" at bounding box center [541, 282] width 995 height 389
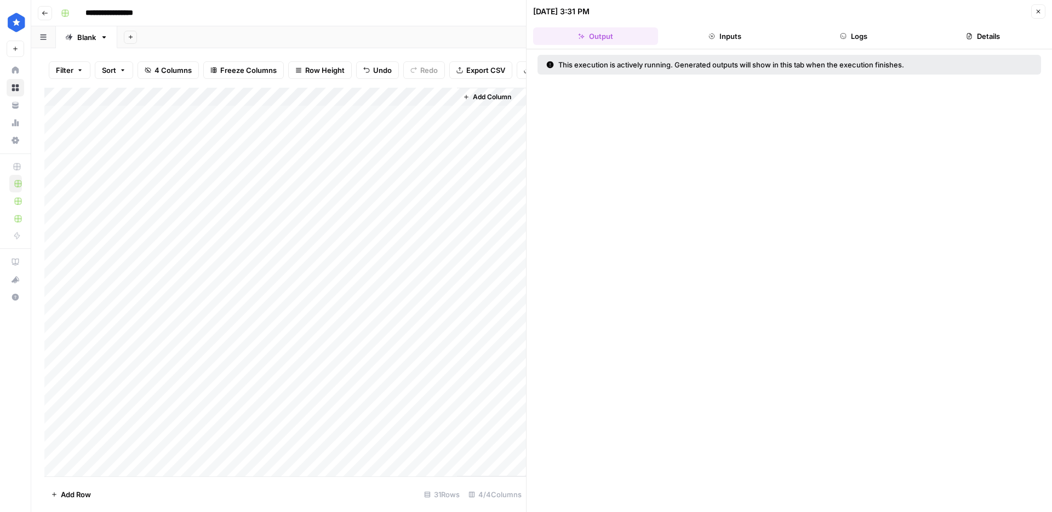
click at [867, 39] on button "Logs" at bounding box center [854, 36] width 125 height 18
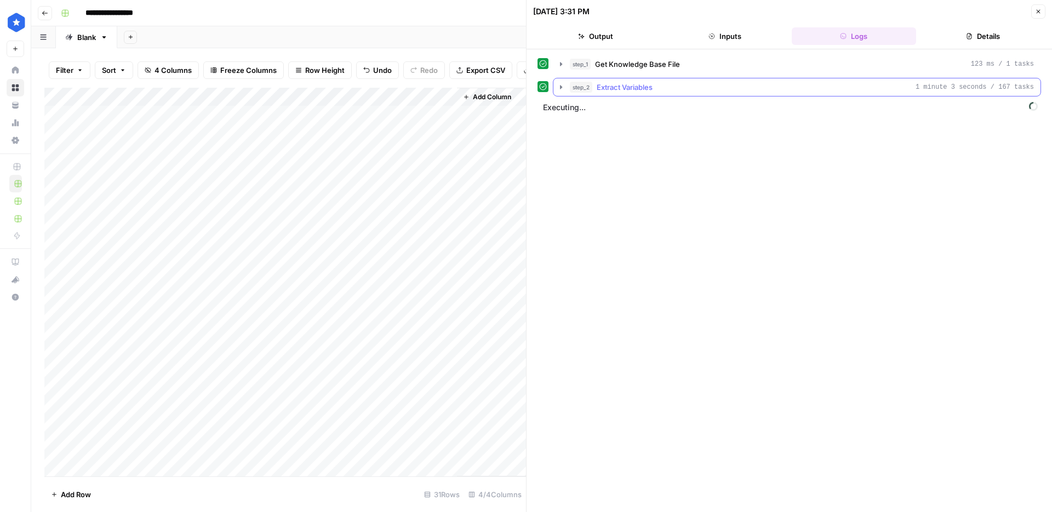
click at [668, 93] on button "step_2 Extract Variables 1 minute 3 seconds / 167 tasks" at bounding box center [797, 87] width 487 height 18
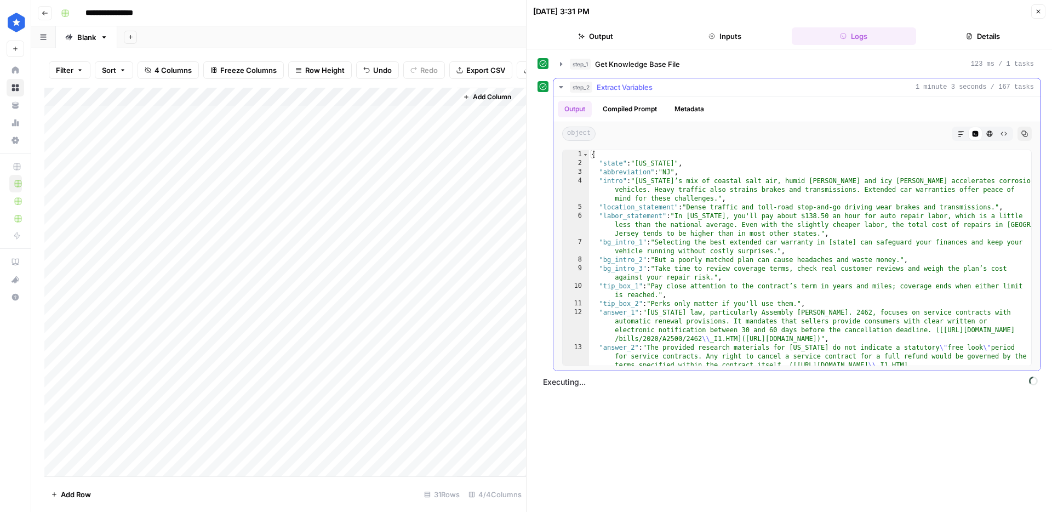
click at [668, 93] on button "step_2 Extract Variables 1 minute 3 seconds / 167 tasks" at bounding box center [797, 87] width 487 height 18
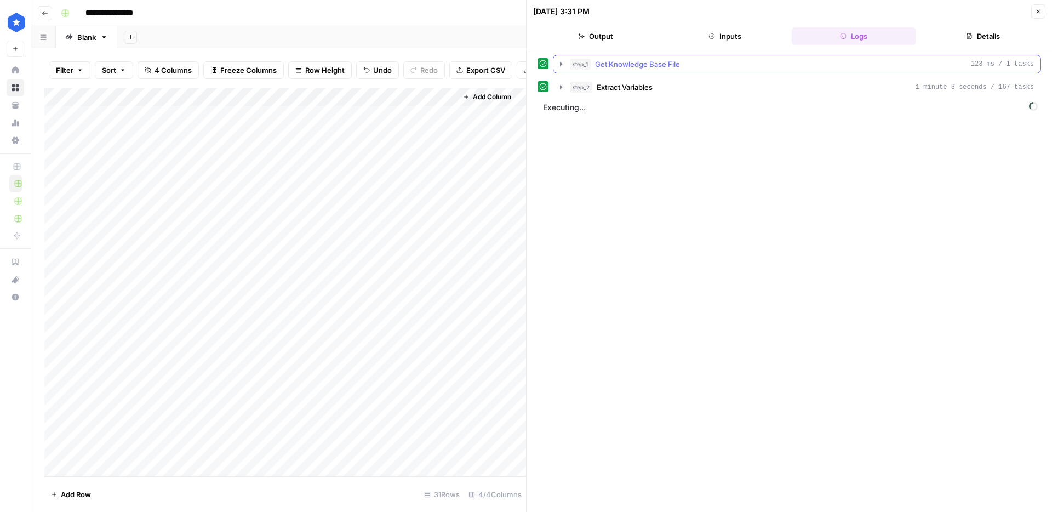
click at [668, 70] on button "step_1 Get Knowledge Base File 123 ms / 1 tasks" at bounding box center [797, 64] width 487 height 18
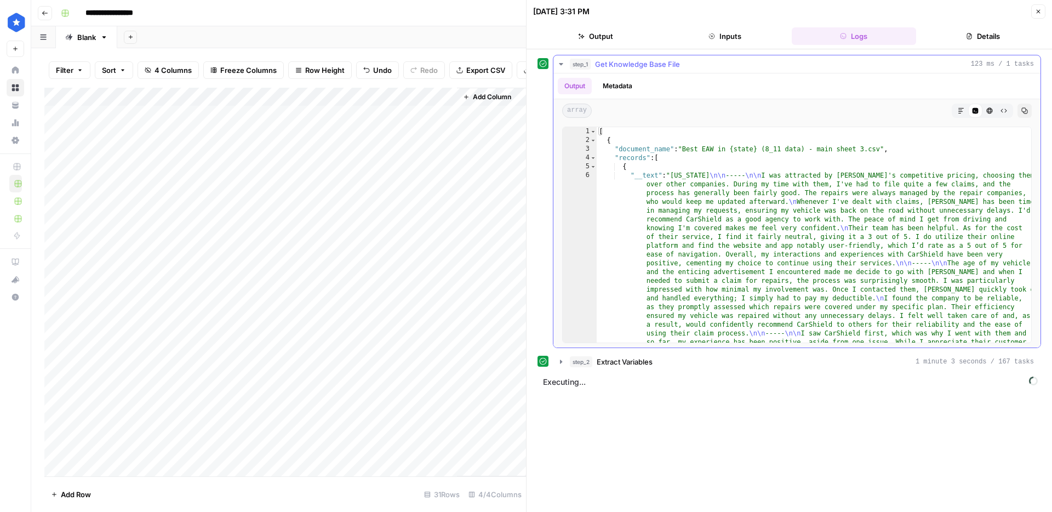
click at [668, 70] on button "step_1 Get Knowledge Base File 123 ms / 1 tasks" at bounding box center [797, 64] width 487 height 18
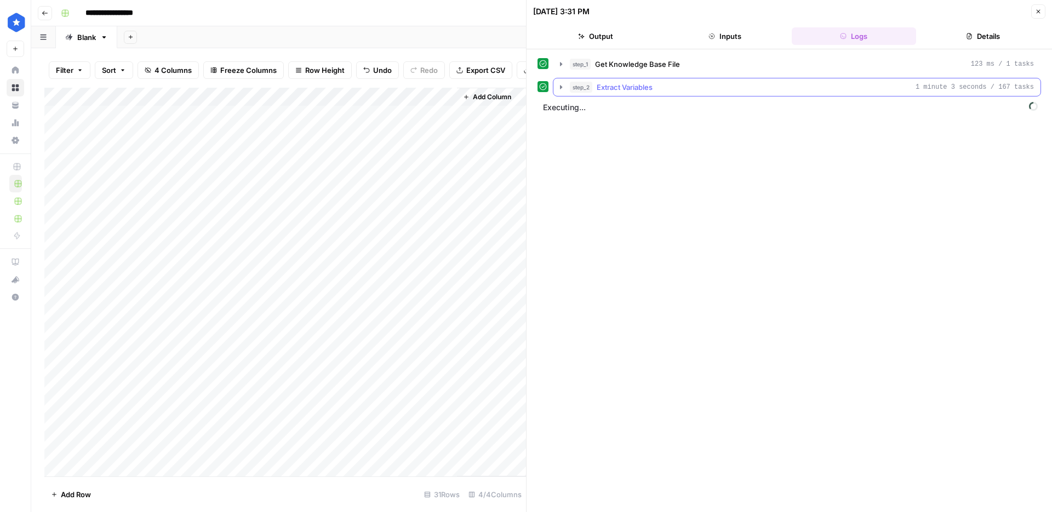
click at [648, 81] on button "step_2 Extract Variables 1 minute 3 seconds / 167 tasks" at bounding box center [797, 87] width 487 height 18
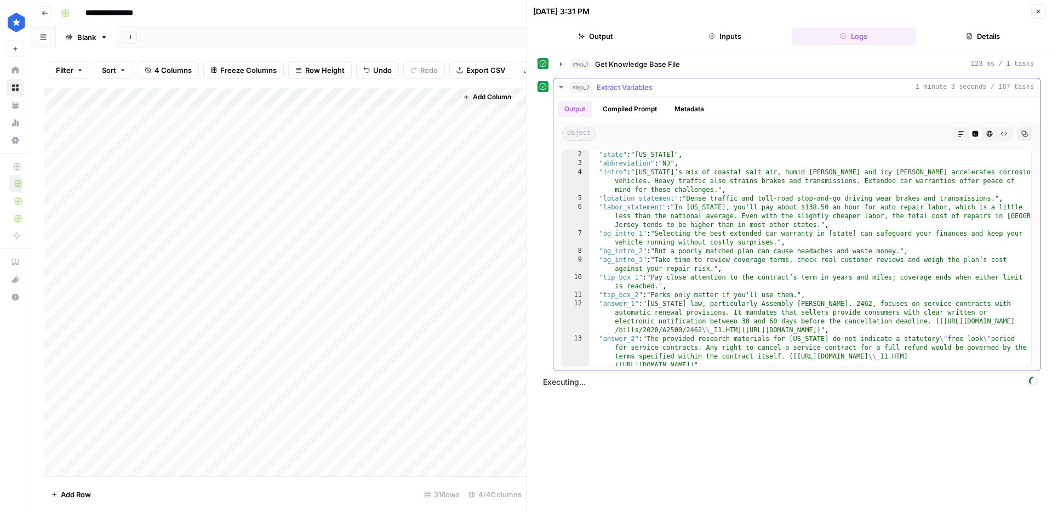
scroll to position [19, 0]
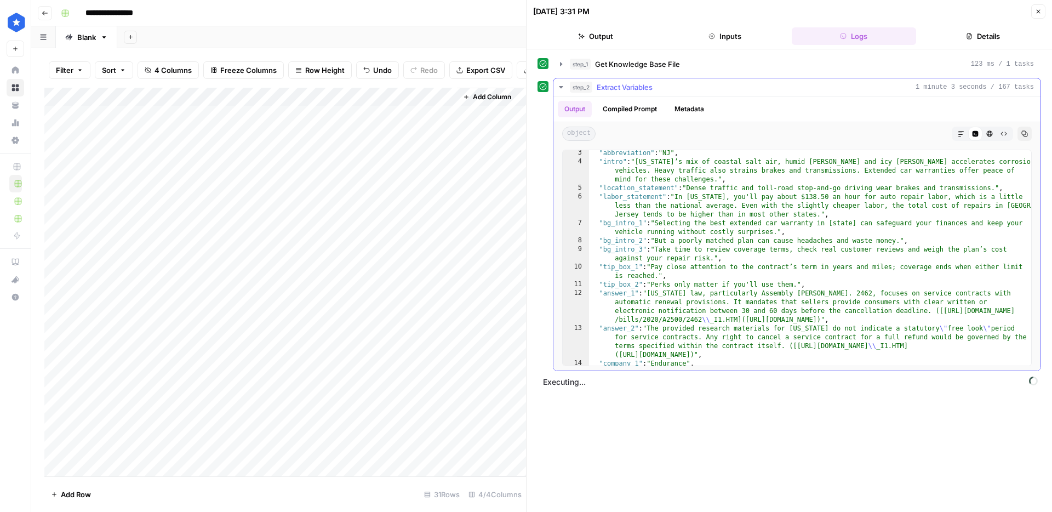
click at [674, 89] on div "step_2 Extract Variables 1 minute 3 seconds / 167 tasks" at bounding box center [802, 87] width 464 height 11
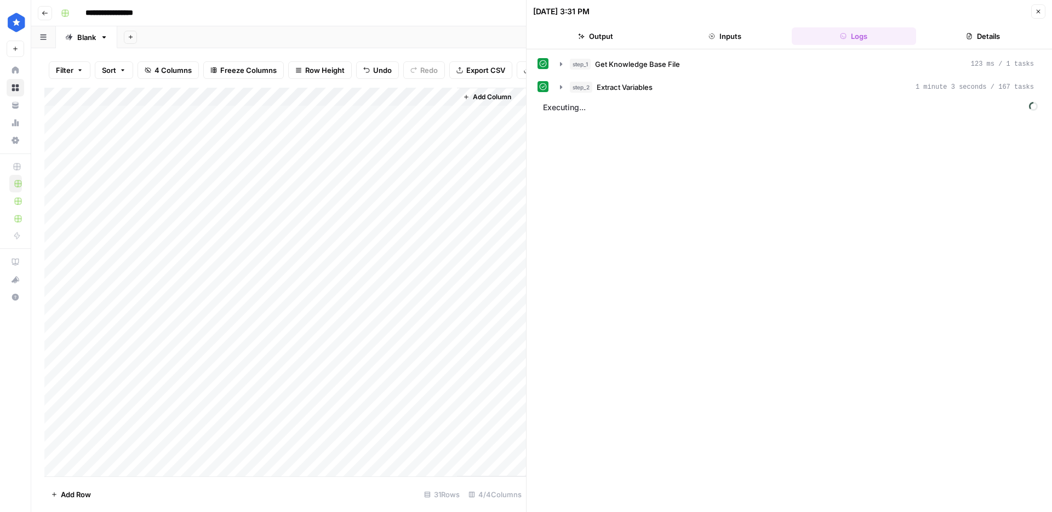
click at [441, 280] on div "Add Column" at bounding box center [285, 282] width 482 height 389
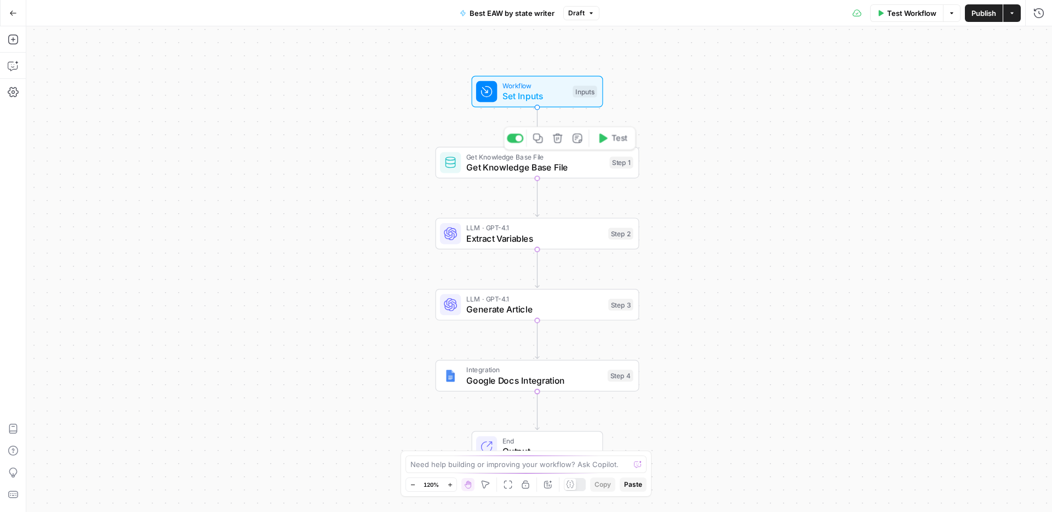
click at [565, 159] on span "Get Knowledge Base File" at bounding box center [535, 156] width 138 height 10
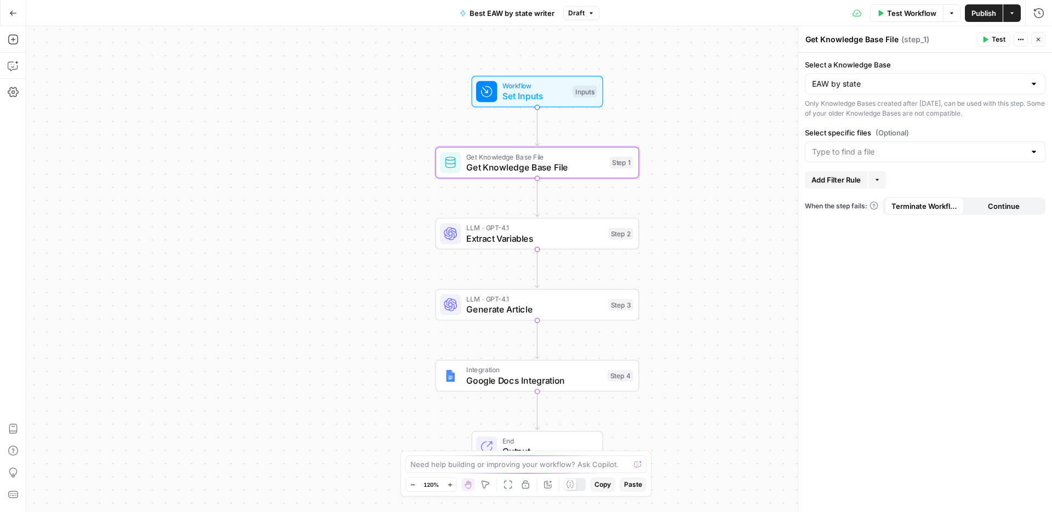
click at [867, 158] on div at bounding box center [925, 151] width 241 height 21
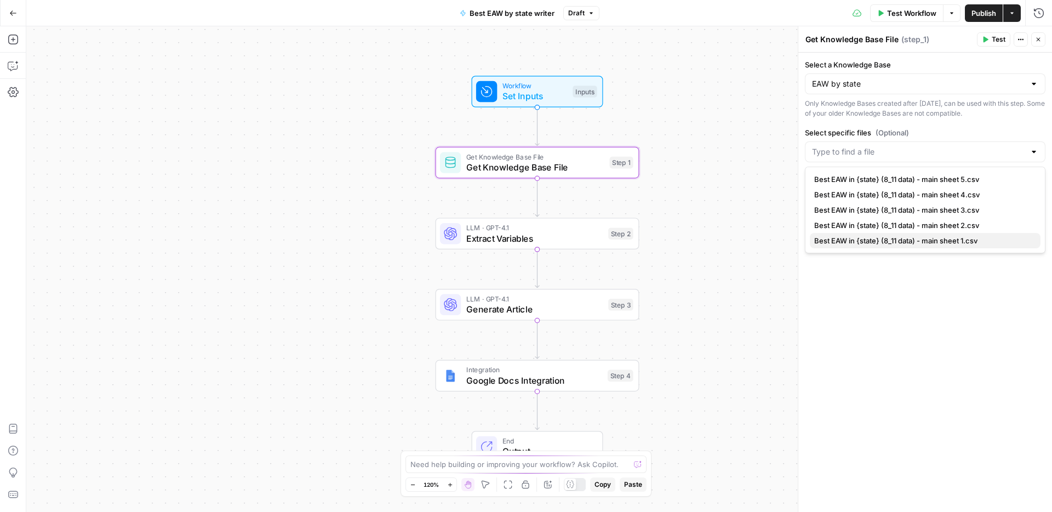
click at [925, 242] on span "Best EAW in {state} (8_11 data) - main sheet 1.csv" at bounding box center [923, 240] width 218 height 11
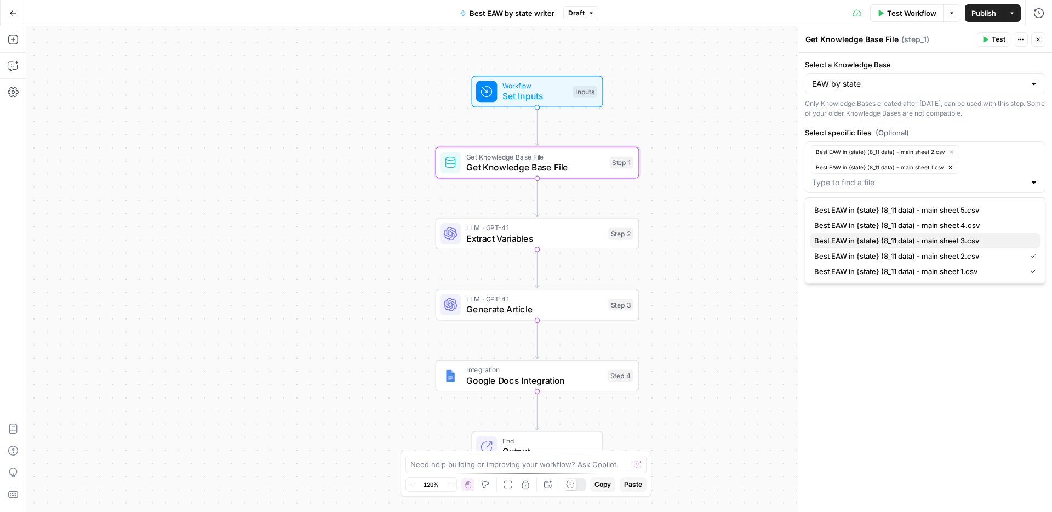
click at [951, 243] on span "Best EAW in {state} (8_11 data) - main sheet 3.csv" at bounding box center [923, 240] width 218 height 11
click at [953, 242] on span "Best EAW in {state} (8_11 data) - main sheet 4.csv" at bounding box center [923, 240] width 218 height 11
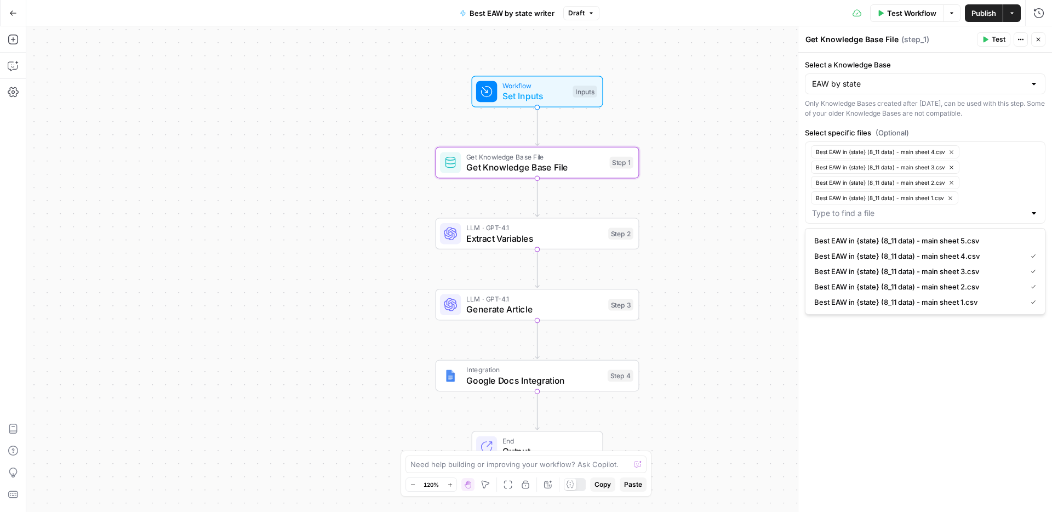
click at [946, 238] on span "Best EAW in {state} (8_11 data) - main sheet 5.csv" at bounding box center [923, 240] width 218 height 11
click at [970, 210] on div "Best EAW in {state} (8_11 data) - main sheet 5.csv Best EAW in {state} (8_11 da…" at bounding box center [925, 190] width 241 height 98
click at [931, 387] on div "Select a Knowledge Base EAW by state Only Knowledge Bases created after June 1s…" at bounding box center [926, 282] width 254 height 459
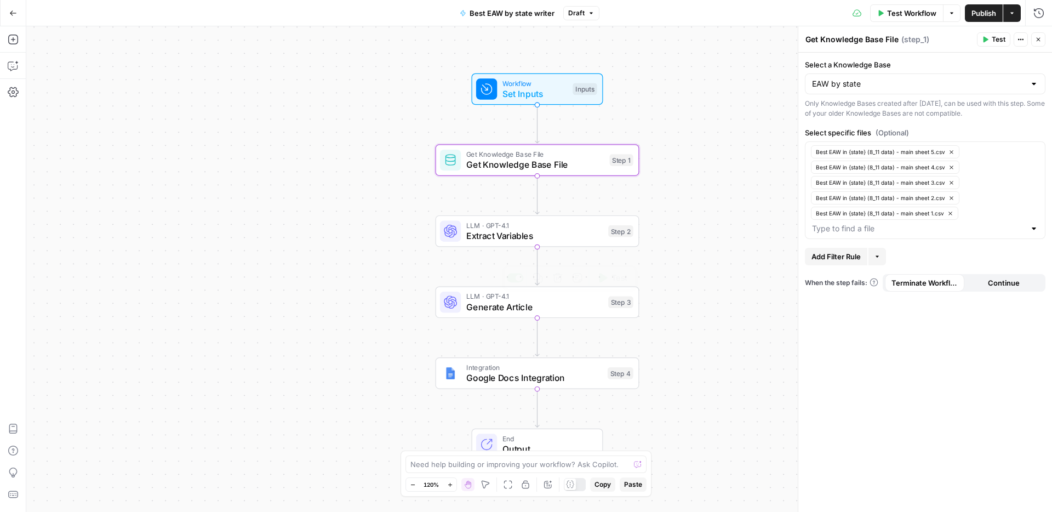
click at [568, 310] on span "Generate Article" at bounding box center [534, 306] width 137 height 13
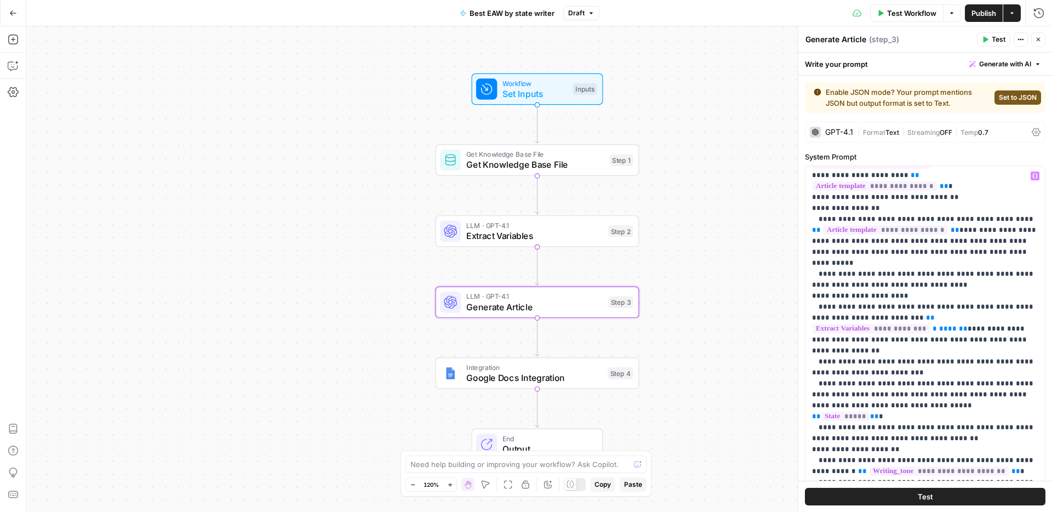
scroll to position [661, 0]
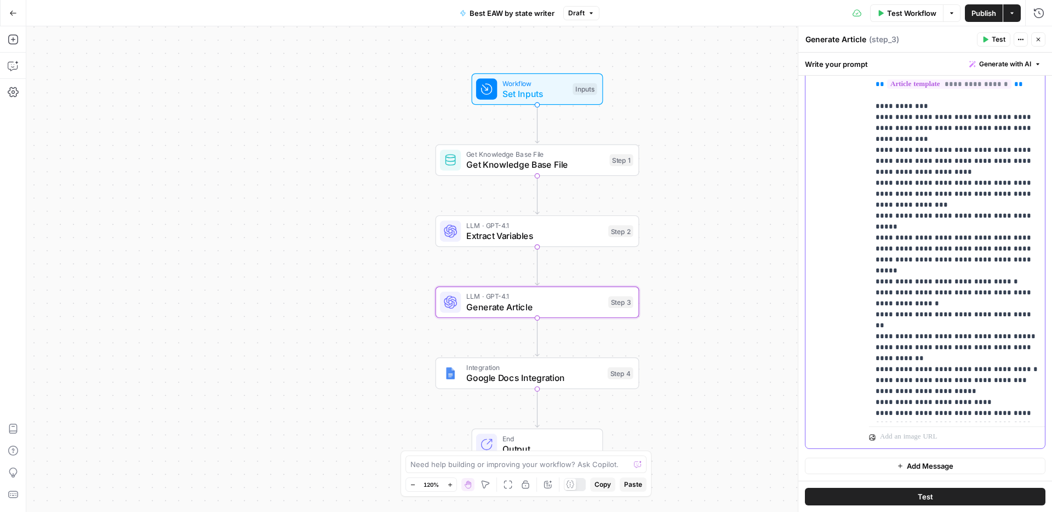
click at [927, 392] on p "**********" at bounding box center [957, 243] width 163 height 526
click at [986, 392] on p "**********" at bounding box center [957, 243] width 163 height 526
click at [987, 401] on p "**********" at bounding box center [957, 243] width 163 height 526
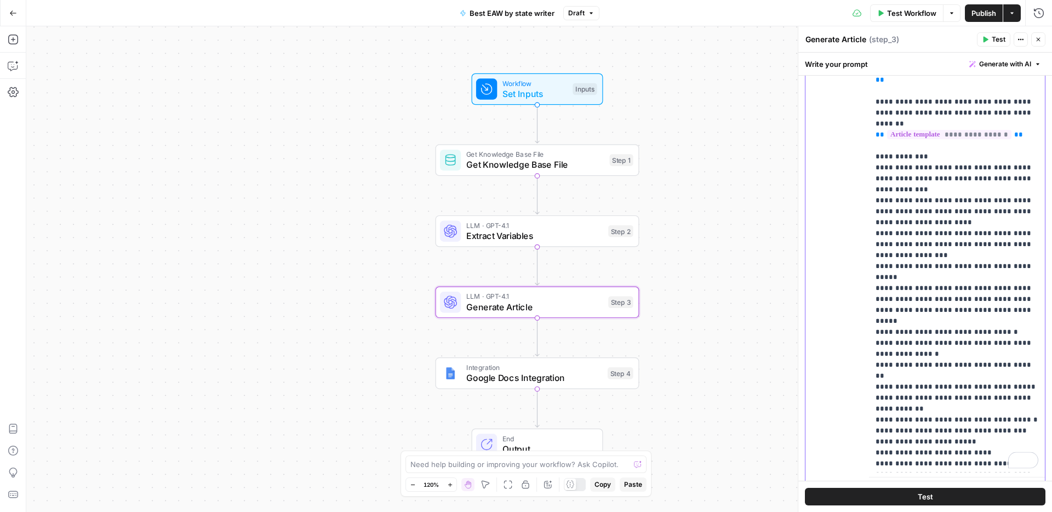
scroll to position [606, 0]
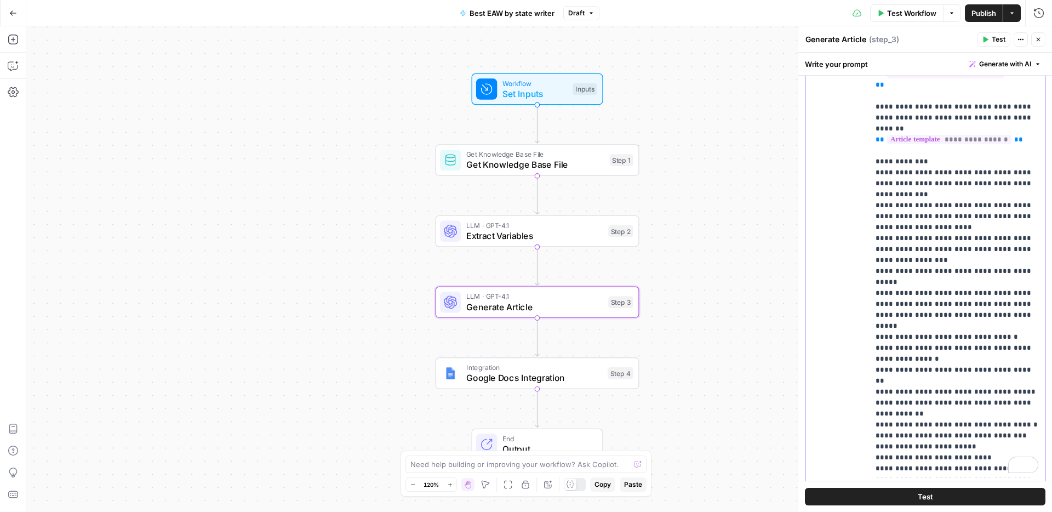
click at [960, 208] on p "**********" at bounding box center [957, 299] width 163 height 526
drag, startPoint x: 924, startPoint y: 220, endPoint x: 960, endPoint y: 187, distance: 48.5
click at [960, 187] on p "**********" at bounding box center [957, 299] width 163 height 526
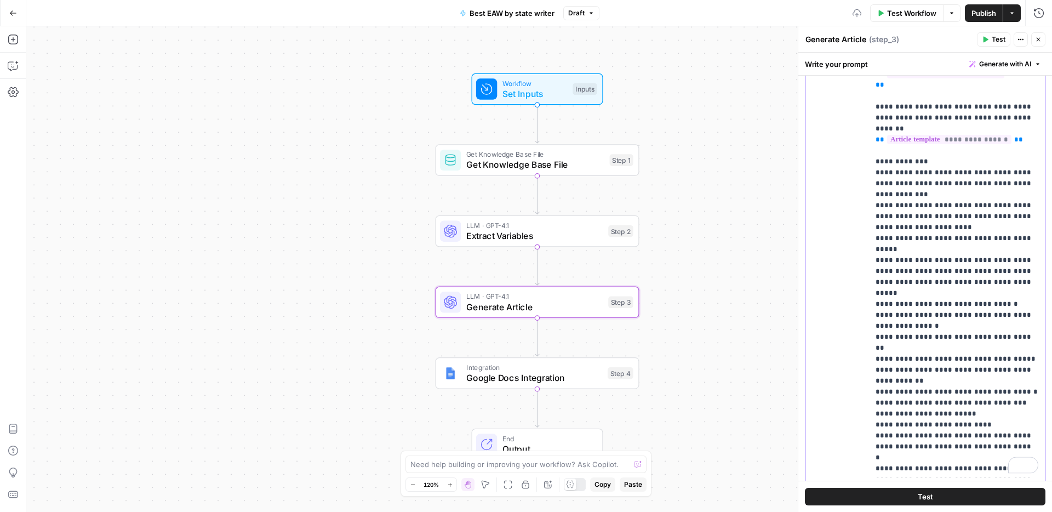
scroll to position [55, 0]
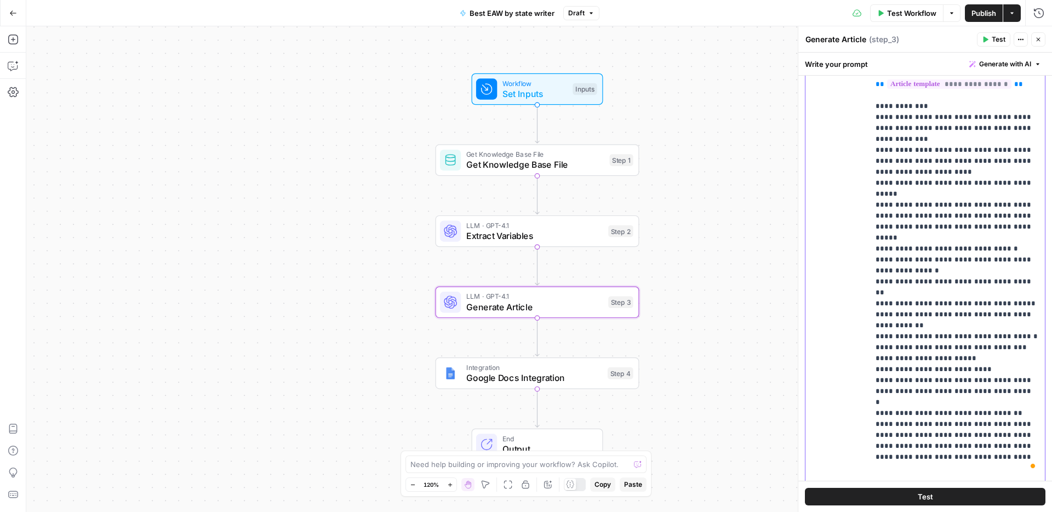
click at [993, 363] on p "**********" at bounding box center [957, 226] width 163 height 493
click at [985, 468] on p "**********" at bounding box center [957, 226] width 163 height 493
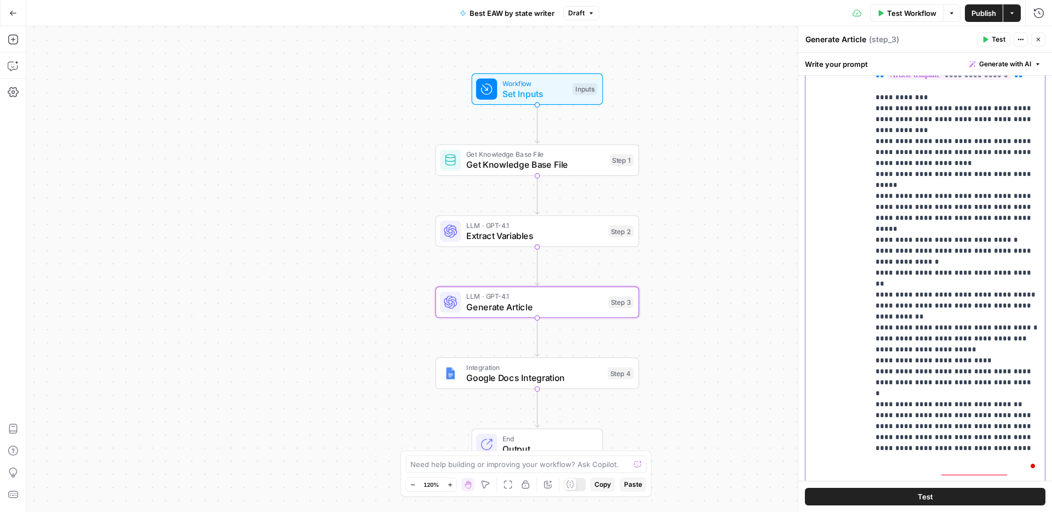
click at [960, 367] on p "**********" at bounding box center [957, 223] width 163 height 504
click at [1006, 471] on p "**********" at bounding box center [957, 223] width 163 height 504
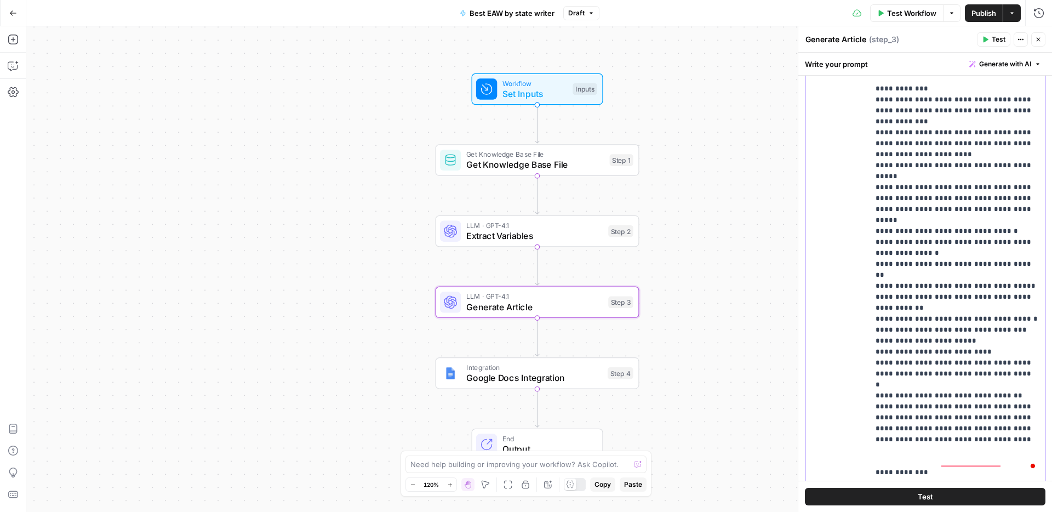
scroll to position [70, 0]
drag, startPoint x: 1020, startPoint y: 300, endPoint x: 1022, endPoint y: 288, distance: 11.7
click at [1022, 288] on p "**********" at bounding box center [957, 229] width 163 height 526
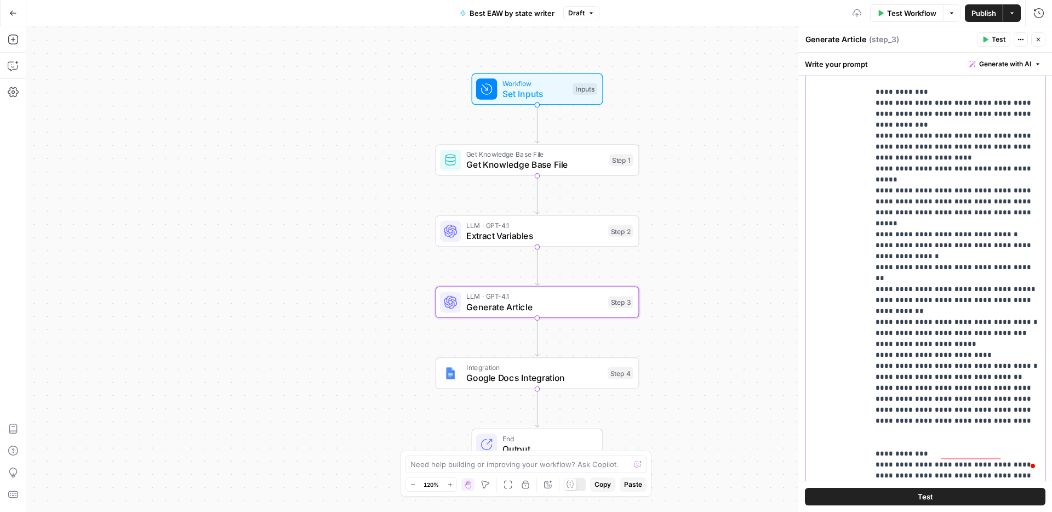
click at [1023, 248] on p "**********" at bounding box center [957, 223] width 163 height 515
click at [1021, 247] on p "**********" at bounding box center [957, 223] width 163 height 515
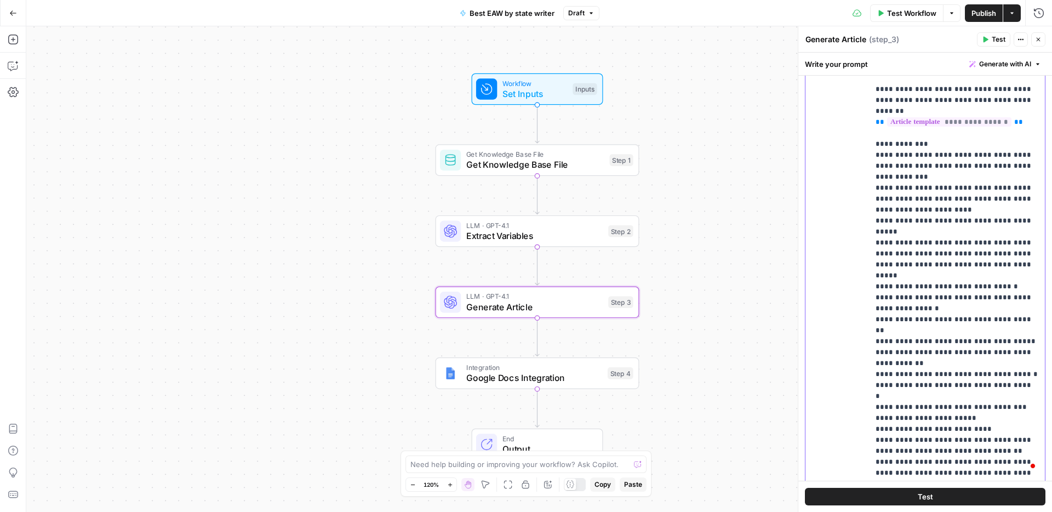
scroll to position [18, 0]
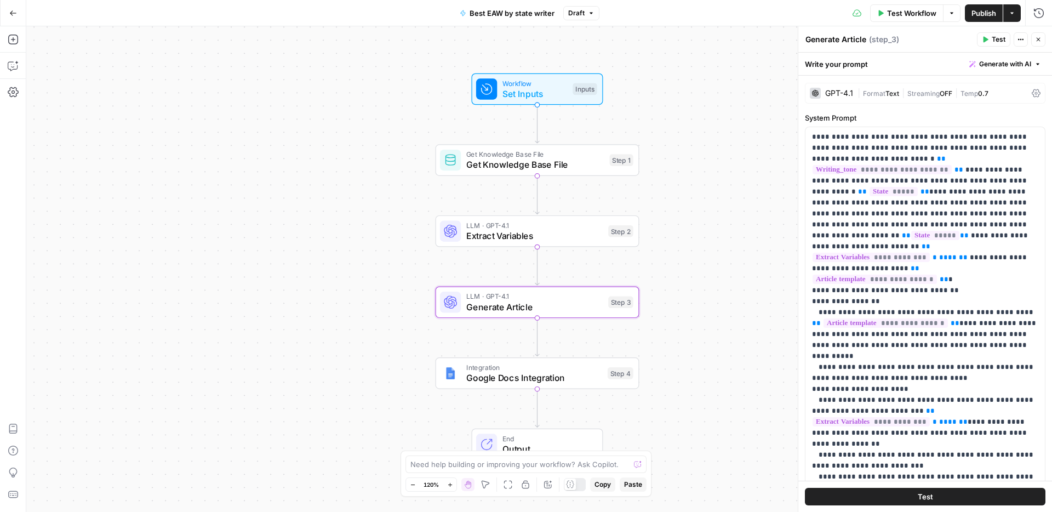
click at [970, 13] on button "Publish" at bounding box center [984, 13] width 38 height 18
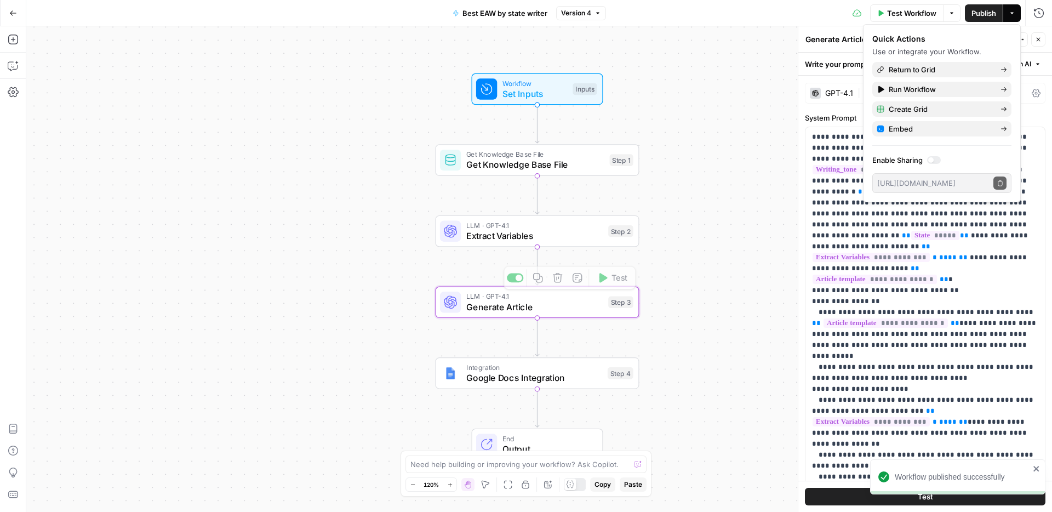
click at [532, 371] on span "Google Docs Integration" at bounding box center [534, 377] width 136 height 13
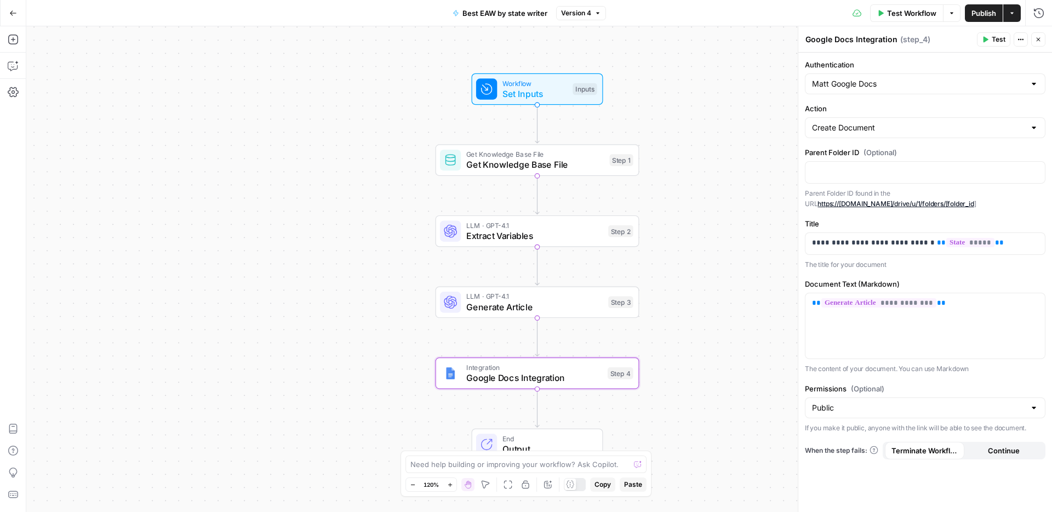
click at [540, 156] on span "Get Knowledge Base File" at bounding box center [535, 154] width 138 height 10
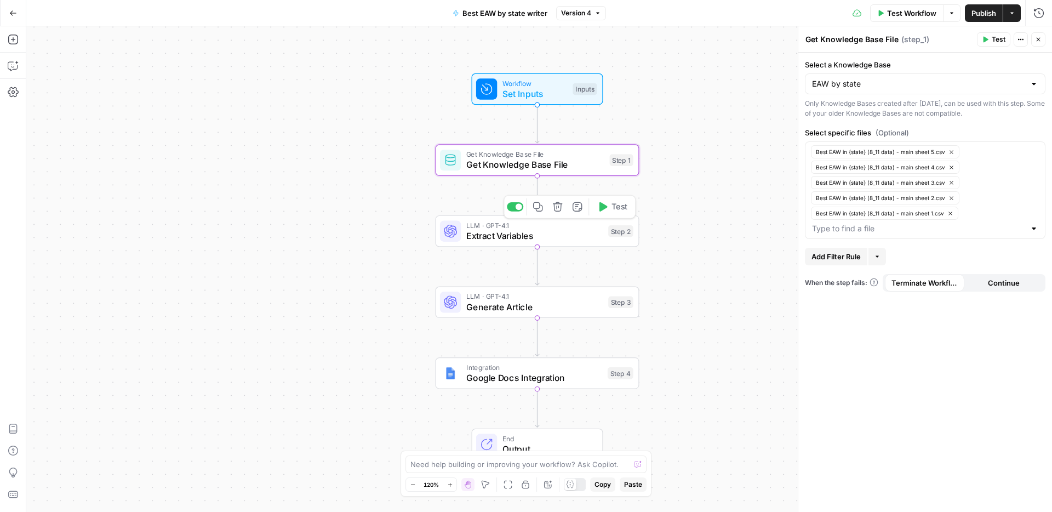
click at [563, 238] on span "Extract Variables" at bounding box center [534, 235] width 137 height 13
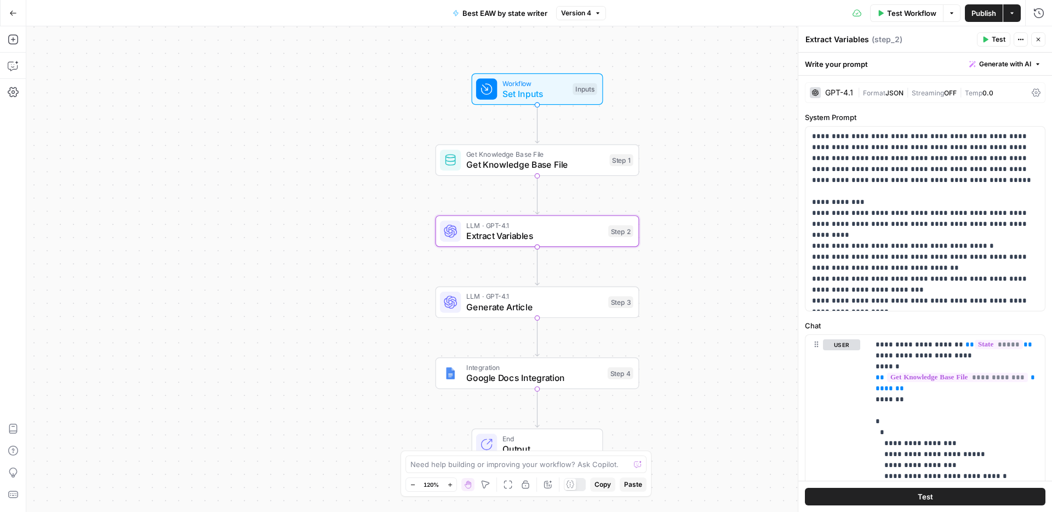
click at [827, 93] on div "GPT-4.1" at bounding box center [839, 93] width 28 height 8
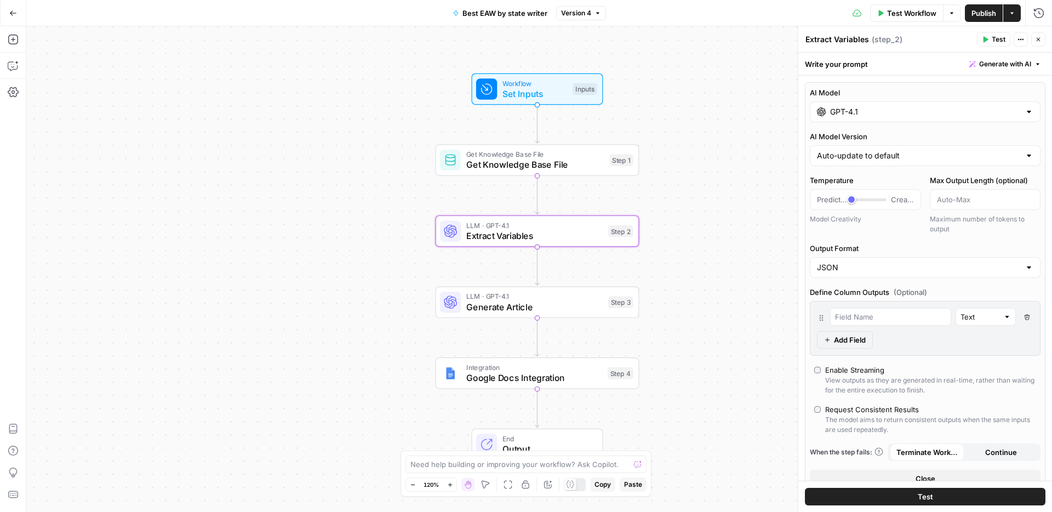
click at [877, 121] on div "GPT-4.1" at bounding box center [925, 111] width 231 height 21
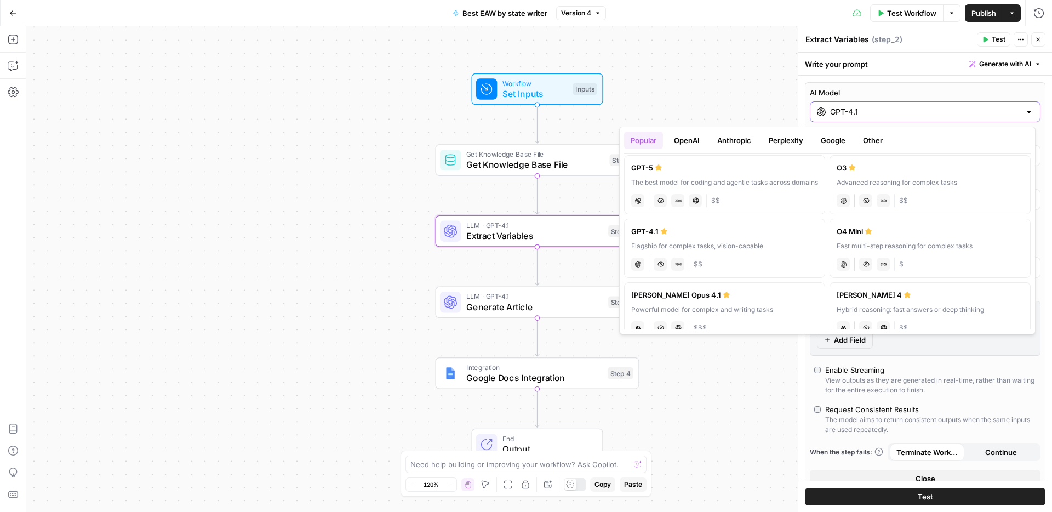
scroll to position [0, 0]
click at [701, 144] on button "OpenAI" at bounding box center [687, 141] width 39 height 18
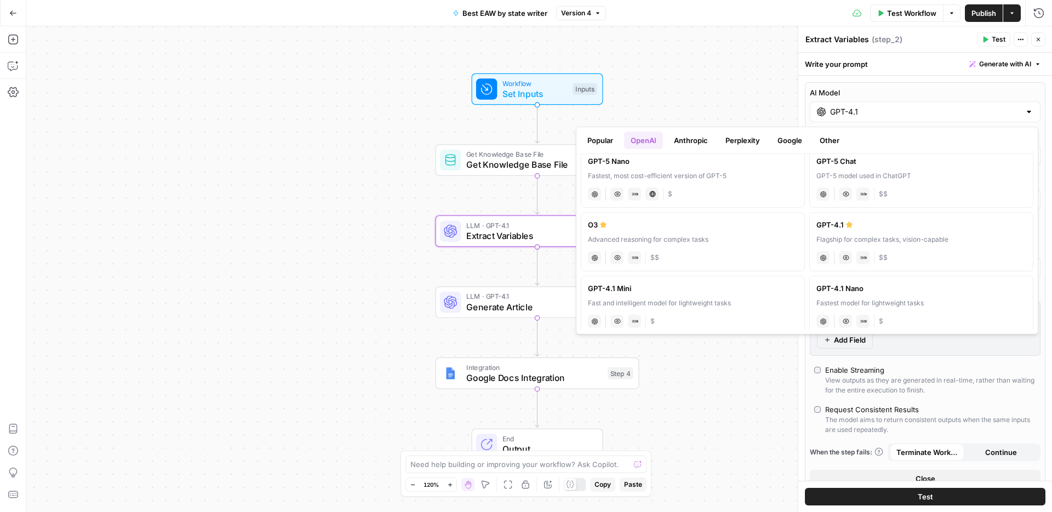
scroll to position [163, 0]
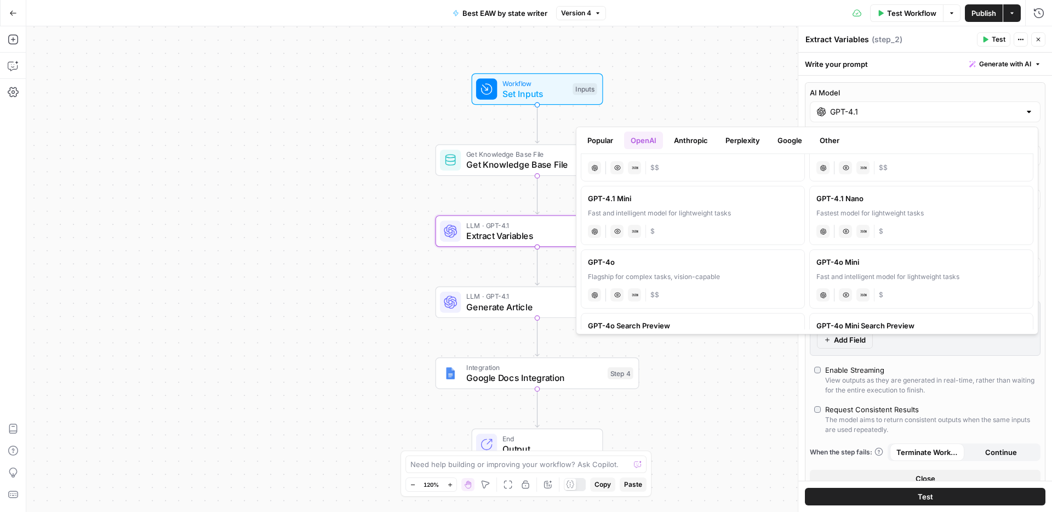
click at [698, 207] on label "GPT-4.1 Mini Fast and intelligent model for lightweight tasks chat Vision Capab…" at bounding box center [693, 215] width 224 height 59
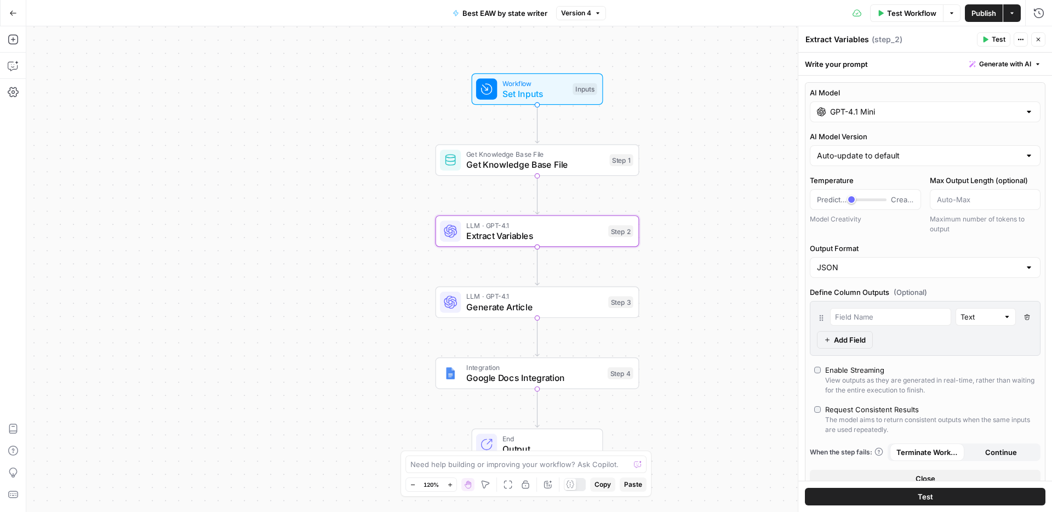
type input "GPT-4.1 Mini"
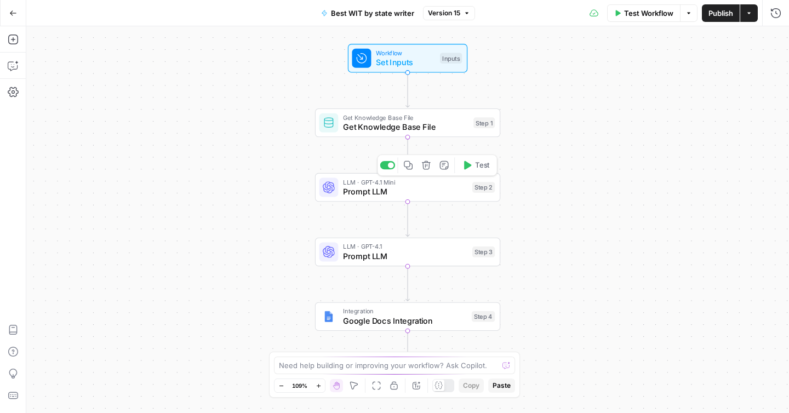
click at [438, 191] on span "Prompt LLM" at bounding box center [405, 192] width 124 height 12
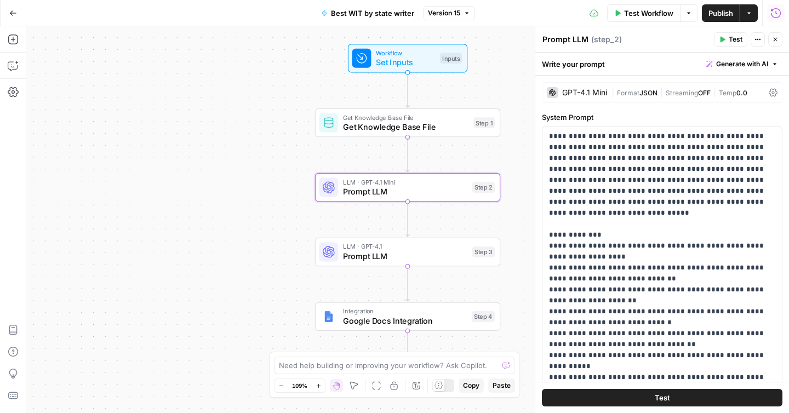
click at [776, 14] on icon "button" at bounding box center [776, 13] width 11 height 11
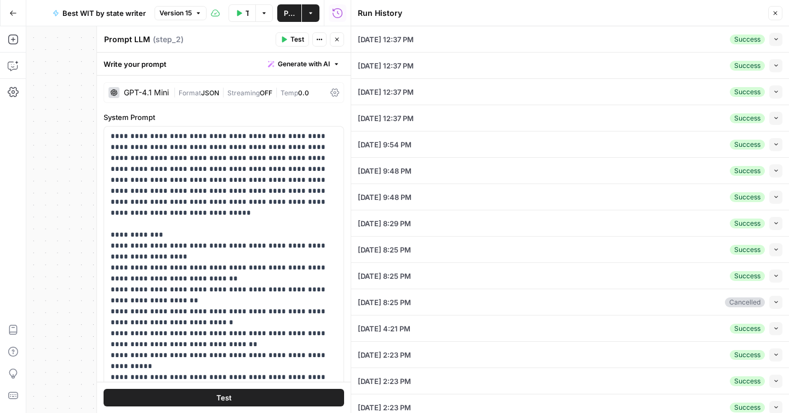
click at [782, 93] on button "Collapse" at bounding box center [776, 92] width 13 height 13
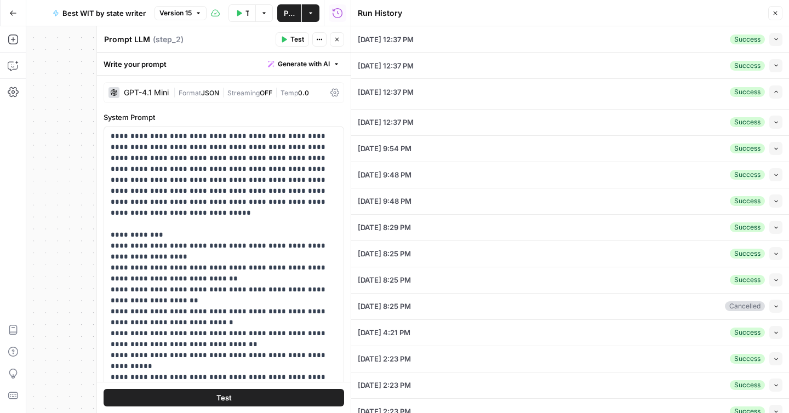
type input "ConsumerAffairs"
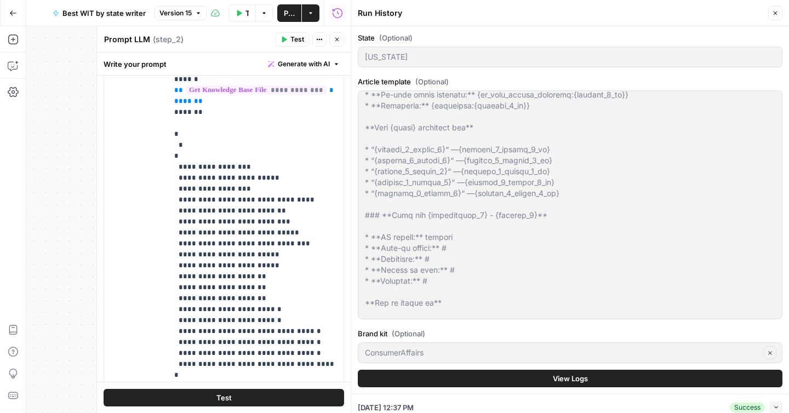
scroll to position [86, 0]
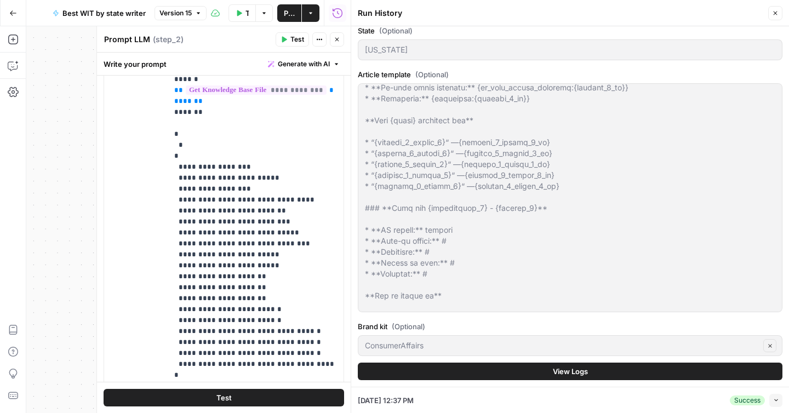
click at [534, 364] on button "View Logs" at bounding box center [570, 372] width 425 height 18
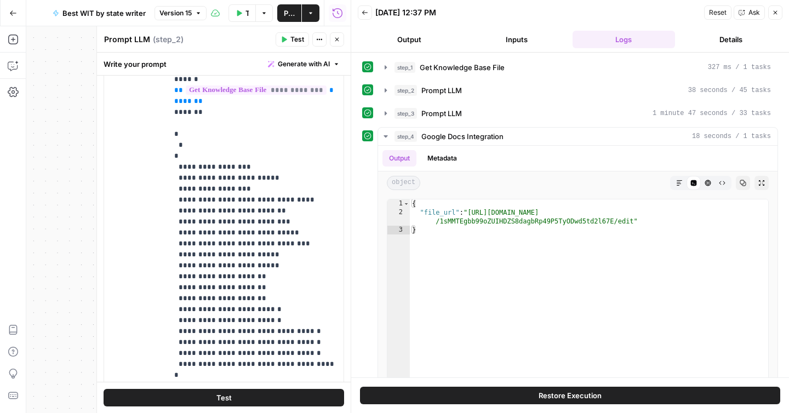
click at [714, 44] on button "Details" at bounding box center [731, 40] width 103 height 18
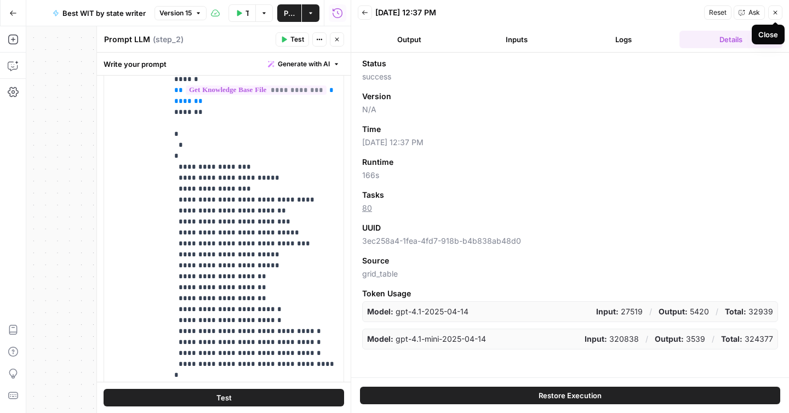
click at [771, 13] on button "Close" at bounding box center [775, 12] width 14 height 14
